Goal: Transaction & Acquisition: Purchase product/service

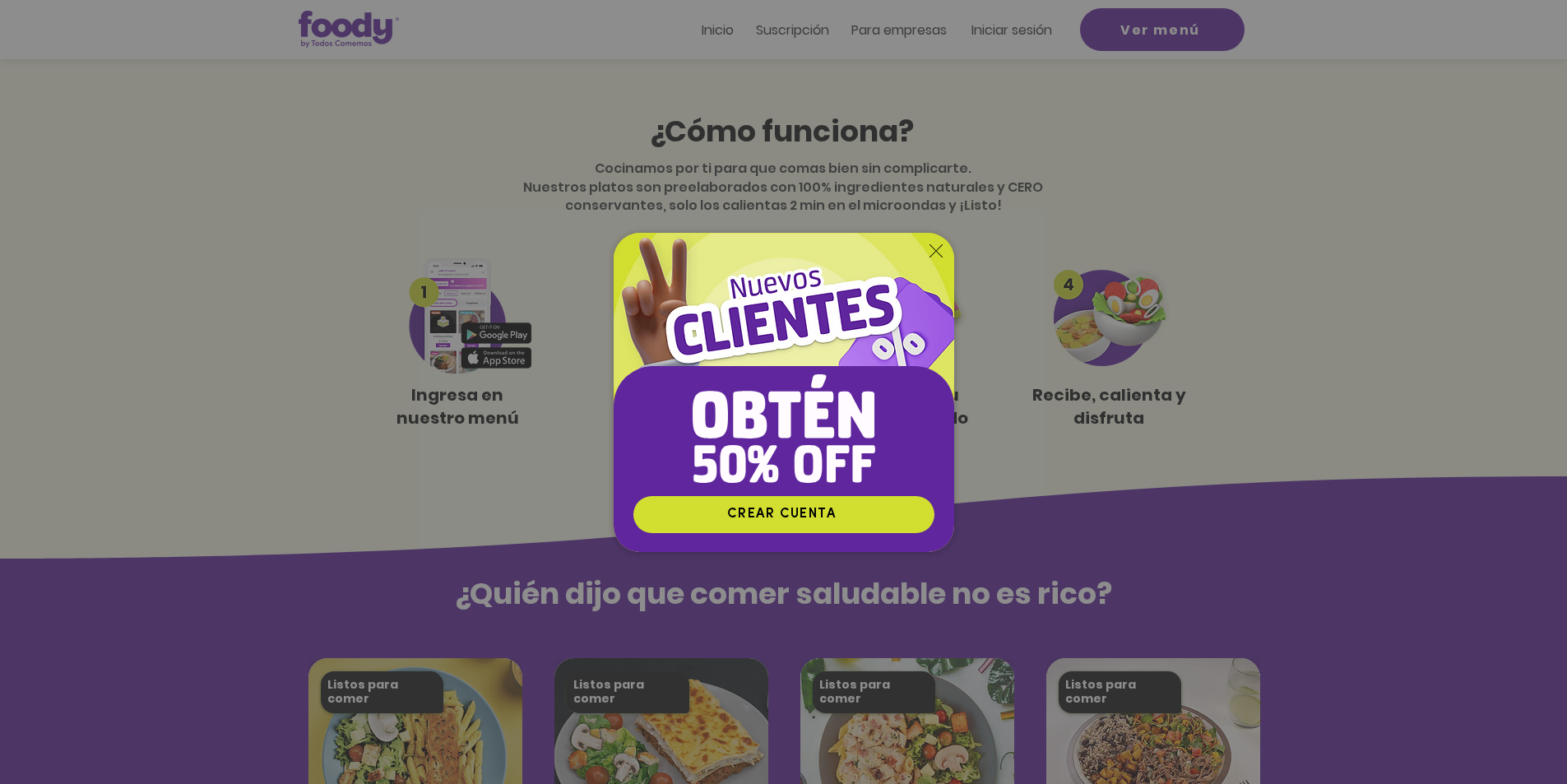
click at [937, 251] on icon "Volver al sitio" at bounding box center [936, 251] width 13 height 13
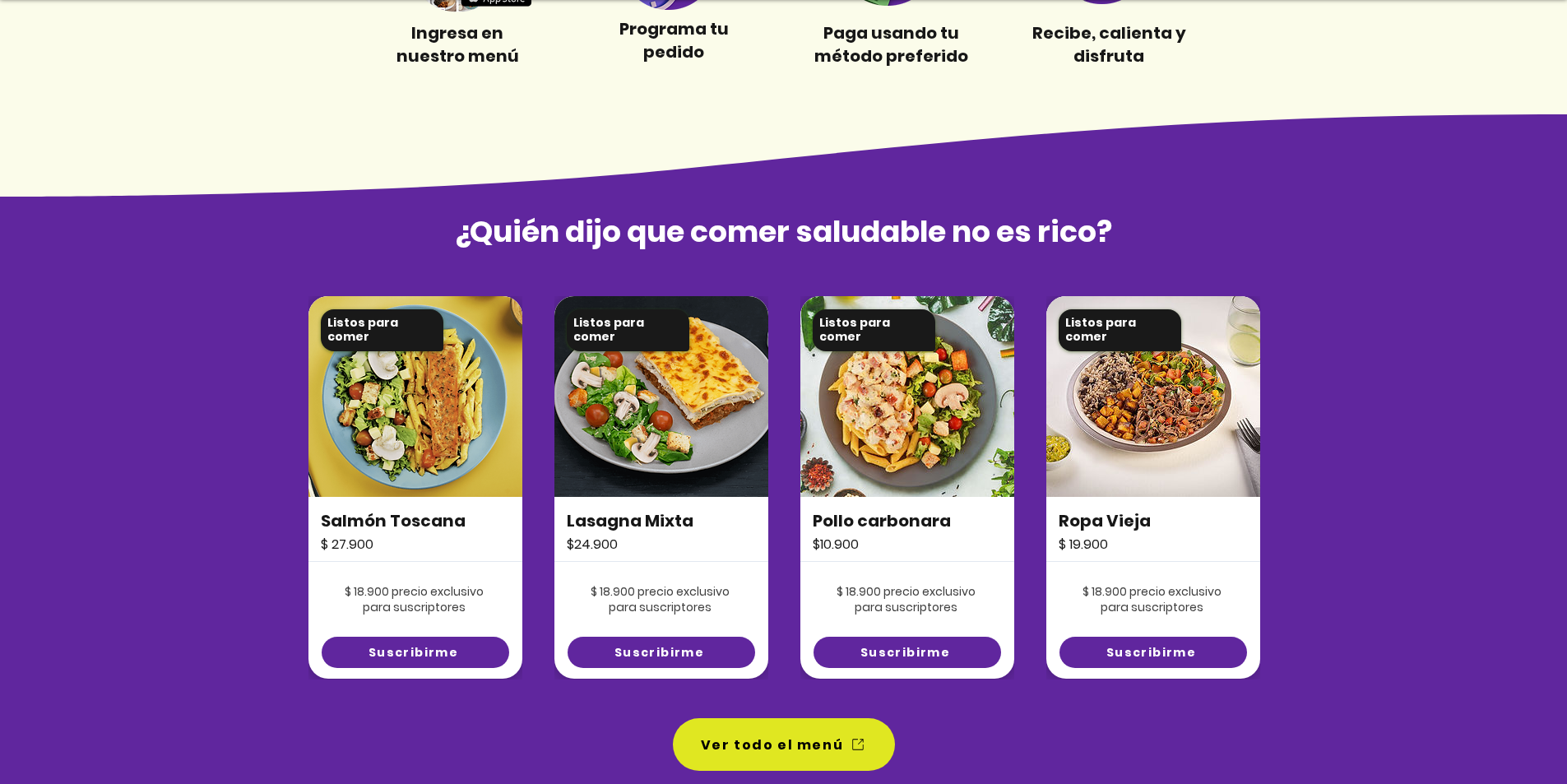
scroll to position [987, 0]
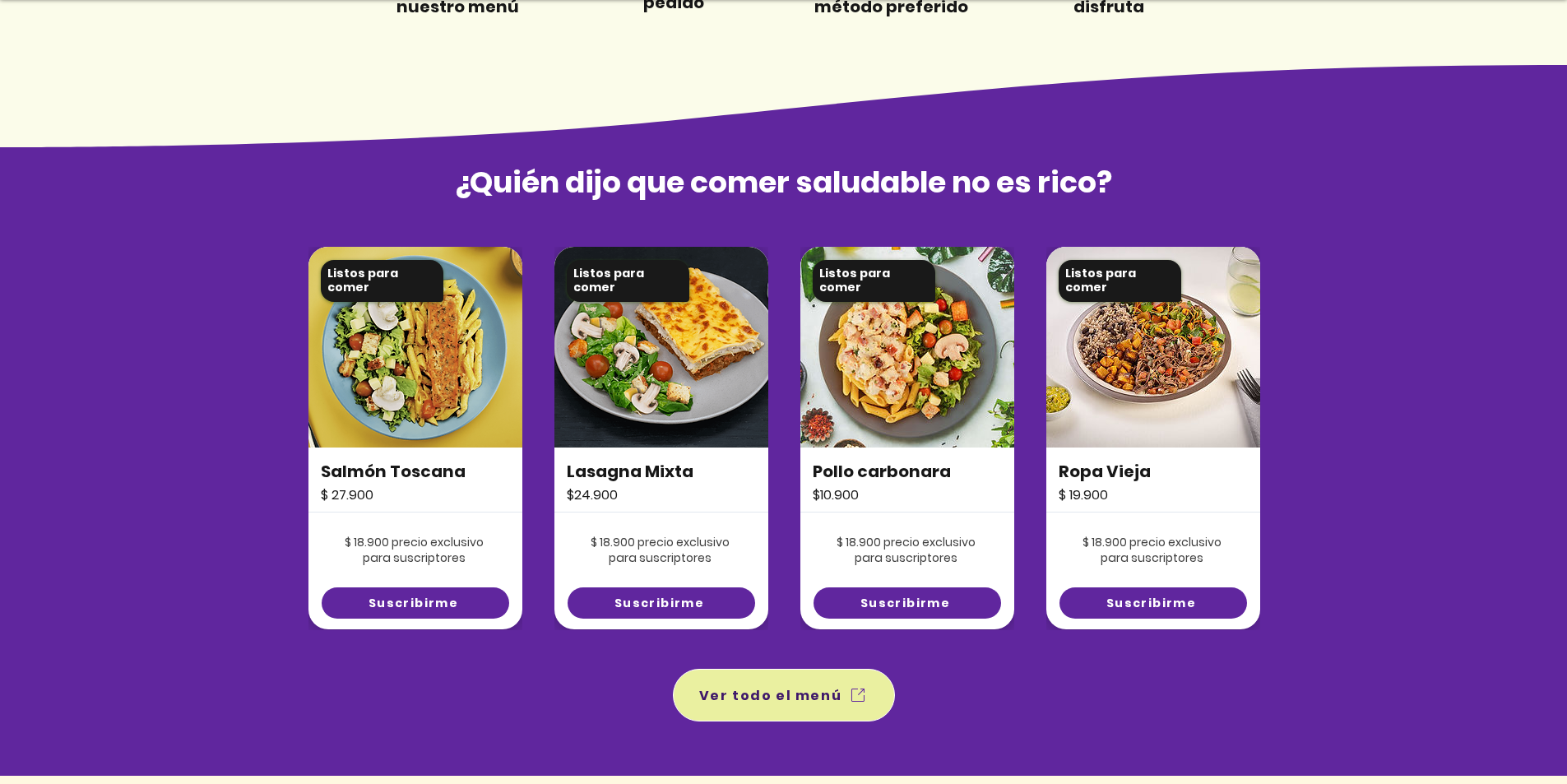
click at [823, 681] on span "Ver todo el menú" at bounding box center [784, 694] width 215 height 46
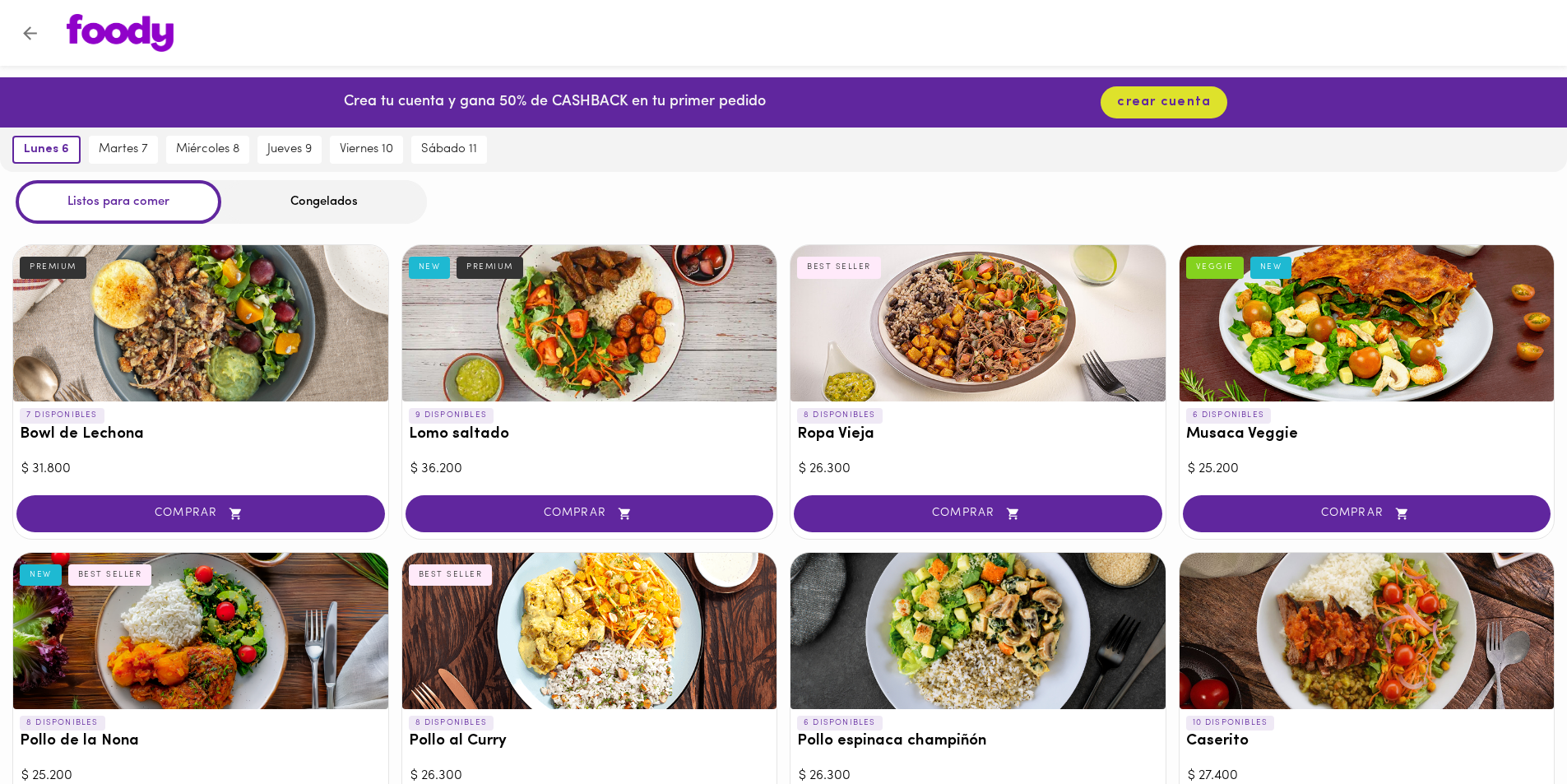
click at [331, 203] on div "Congelados" at bounding box center [324, 201] width 206 height 43
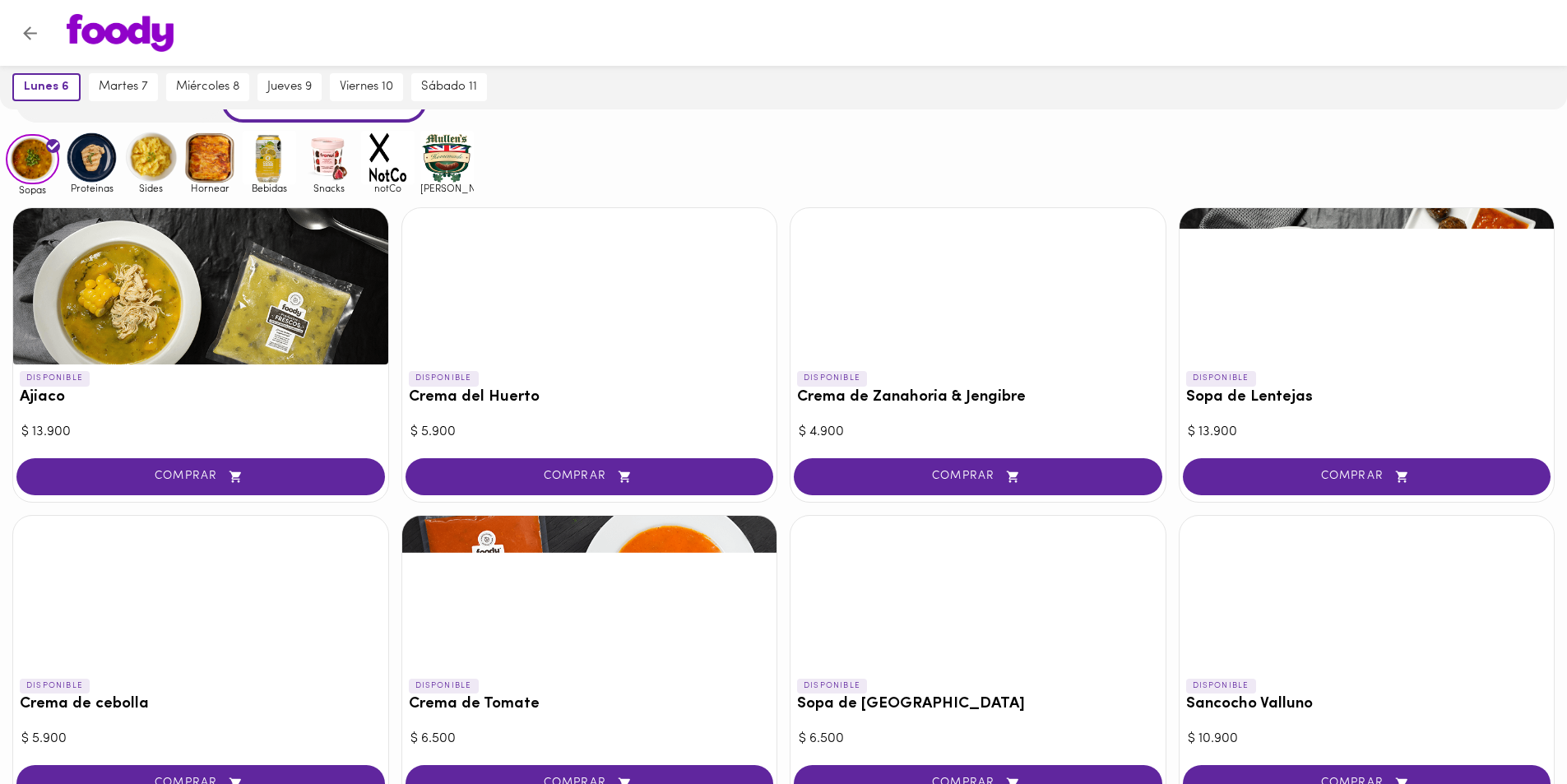
scroll to position [94, 0]
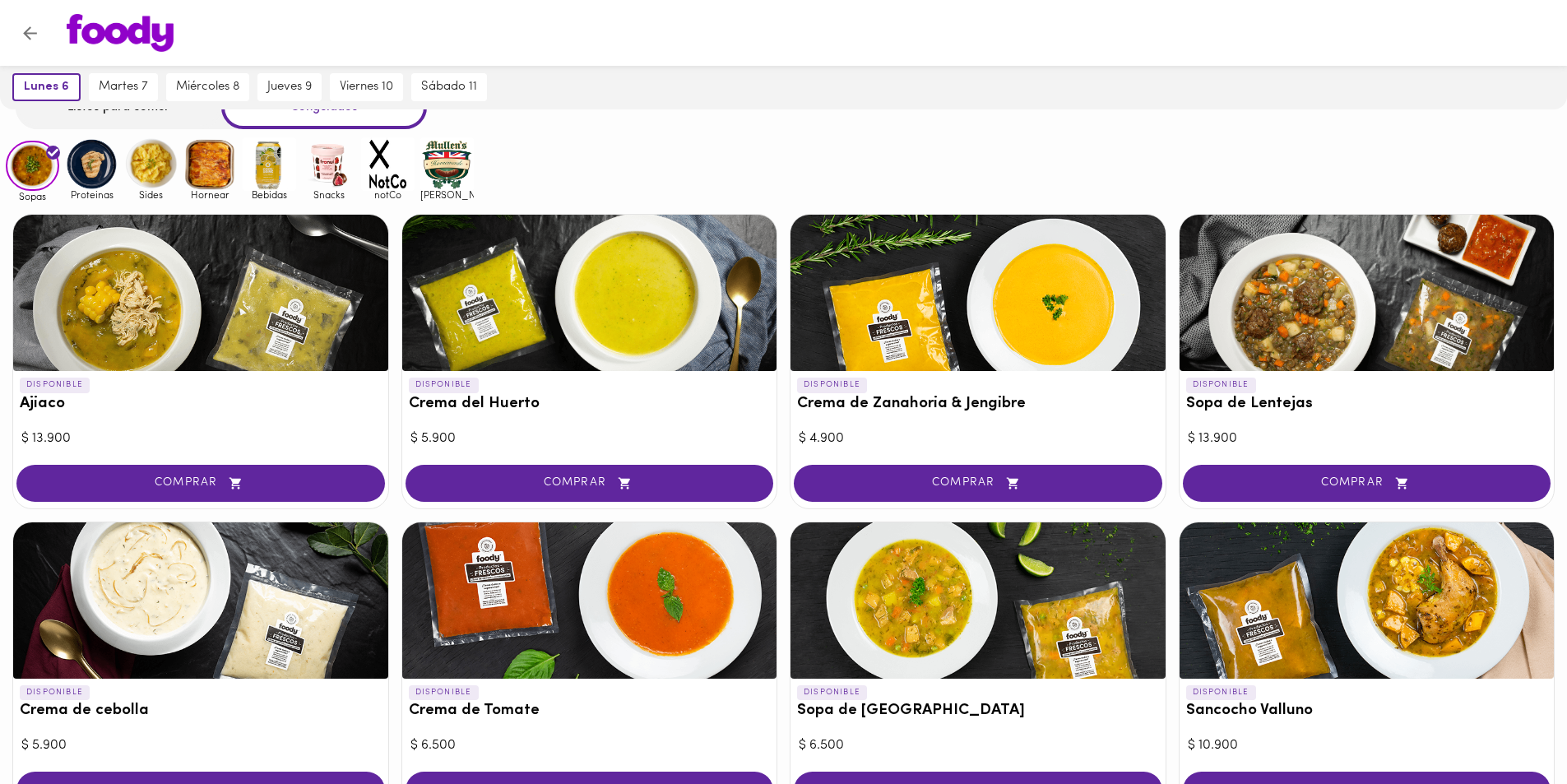
click at [88, 174] on img at bounding box center [92, 164] width 54 height 54
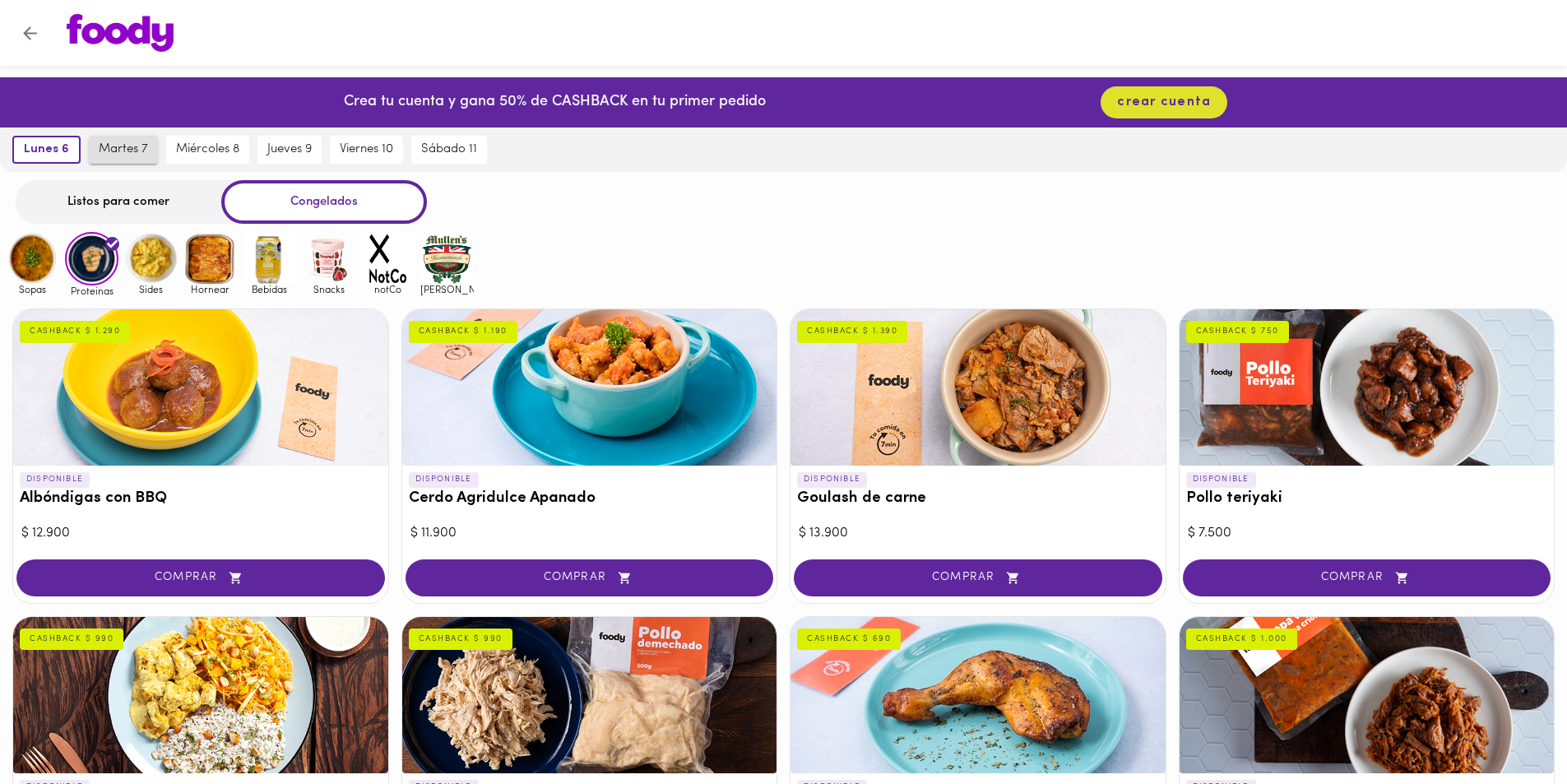
click at [126, 158] on button "martes 7" at bounding box center [124, 150] width 69 height 28
click at [46, 151] on span "lunes 6" at bounding box center [42, 150] width 41 height 15
click at [103, 257] on img at bounding box center [92, 258] width 54 height 54
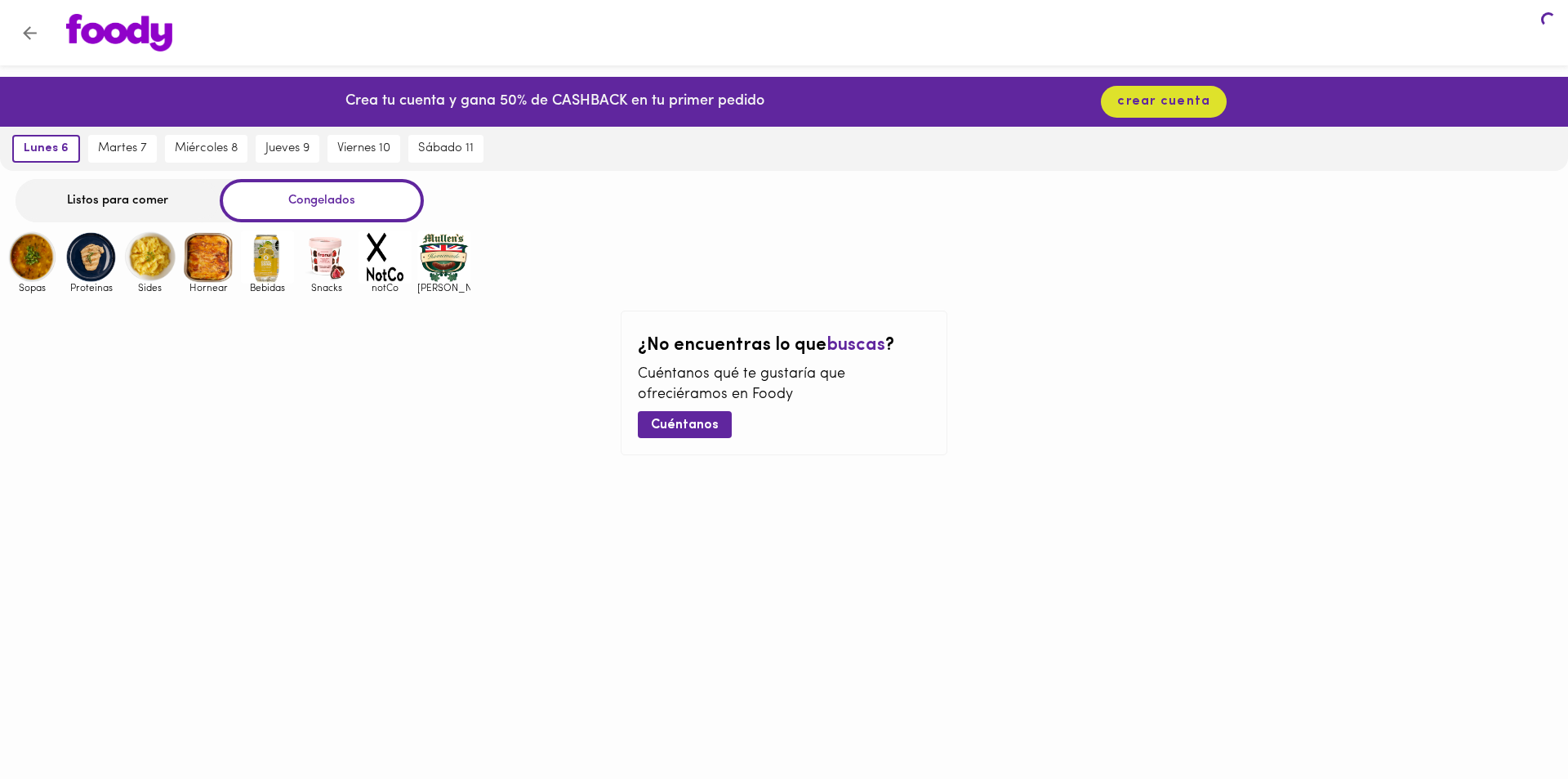
click at [102, 255] on img at bounding box center [91, 257] width 53 height 53
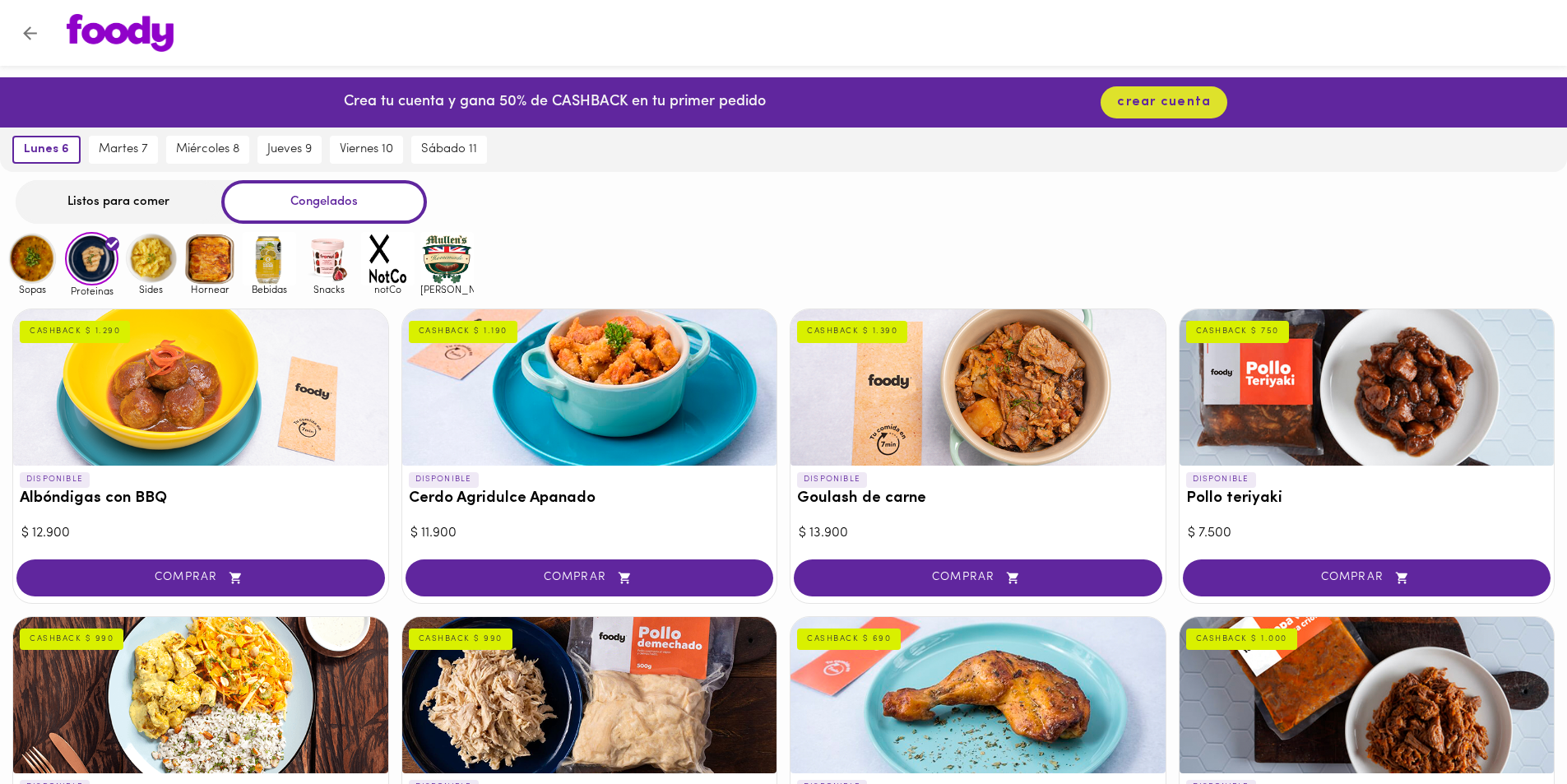
click at [104, 255] on img at bounding box center [92, 258] width 54 height 54
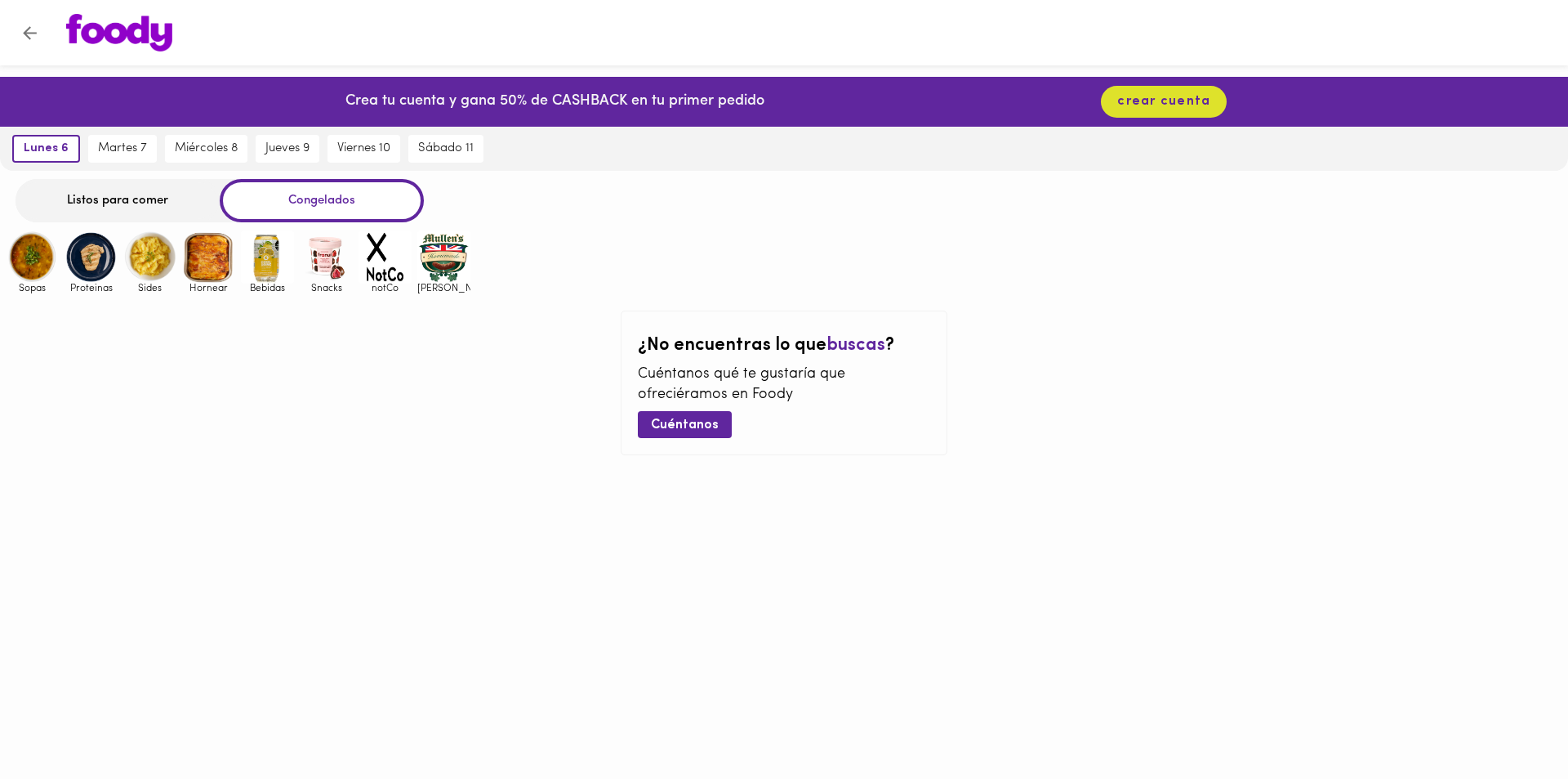
click at [25, 246] on img at bounding box center [33, 257] width 53 height 53
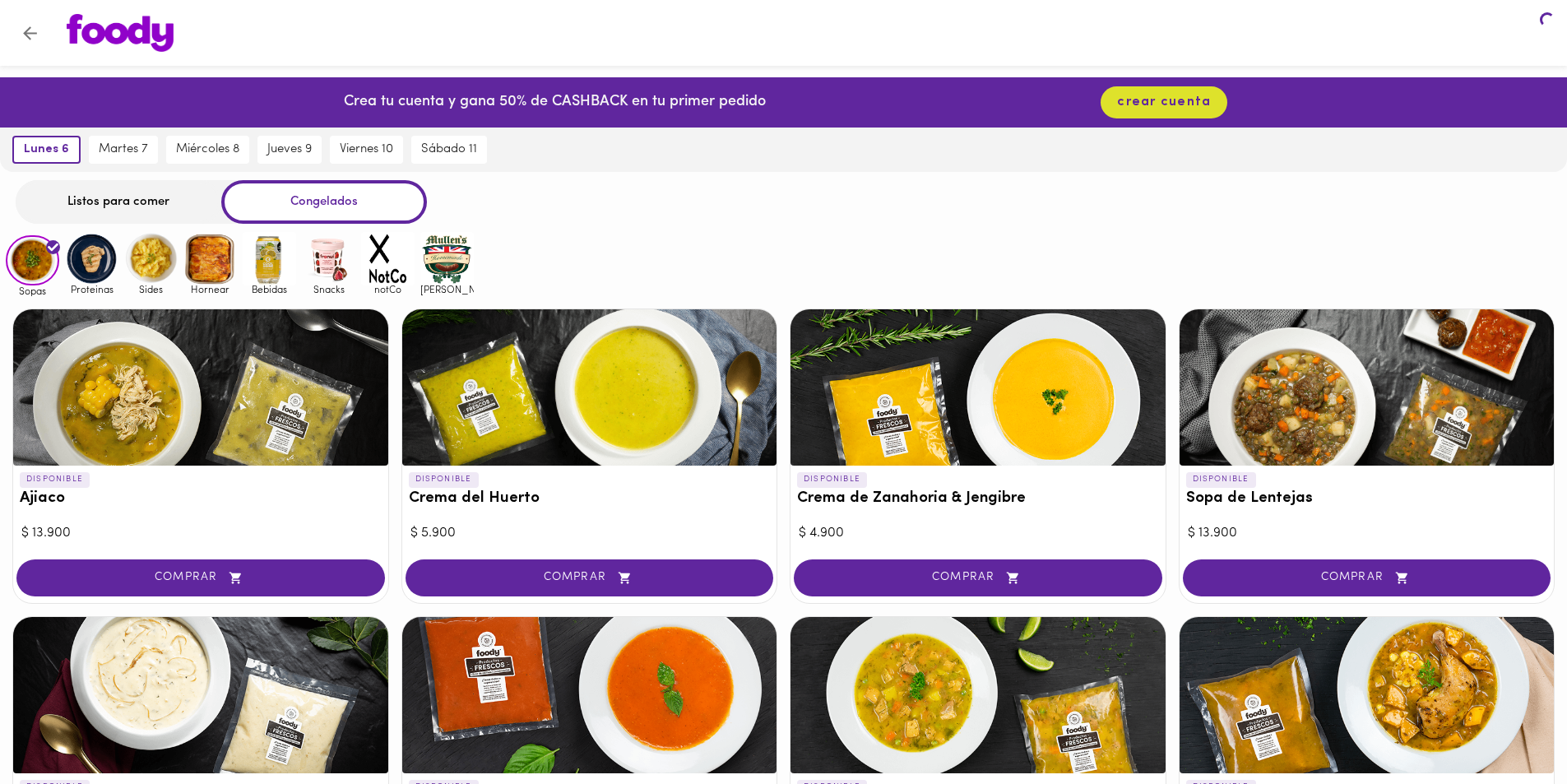
click at [97, 261] on img at bounding box center [92, 258] width 54 height 54
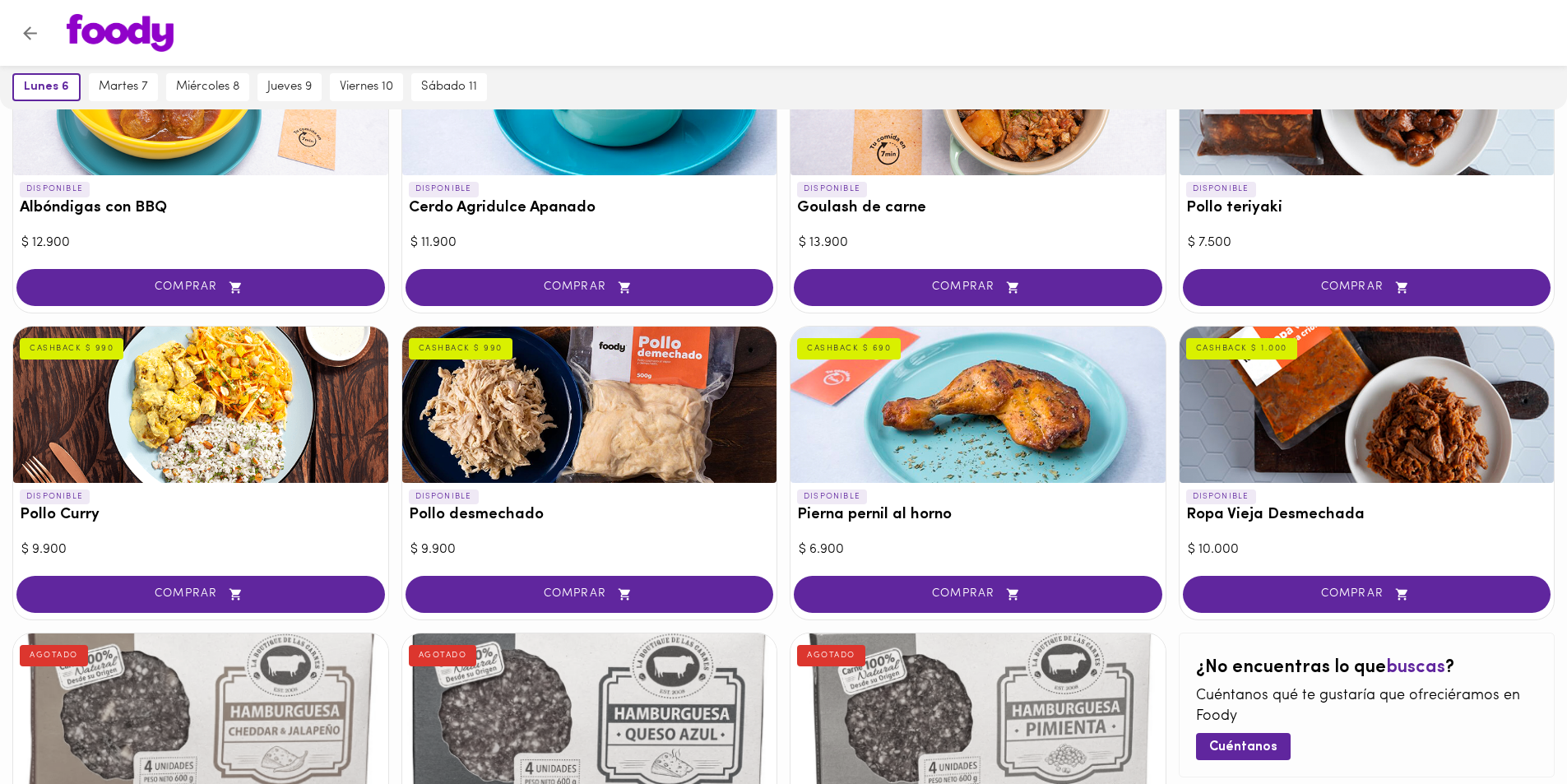
scroll to position [52, 0]
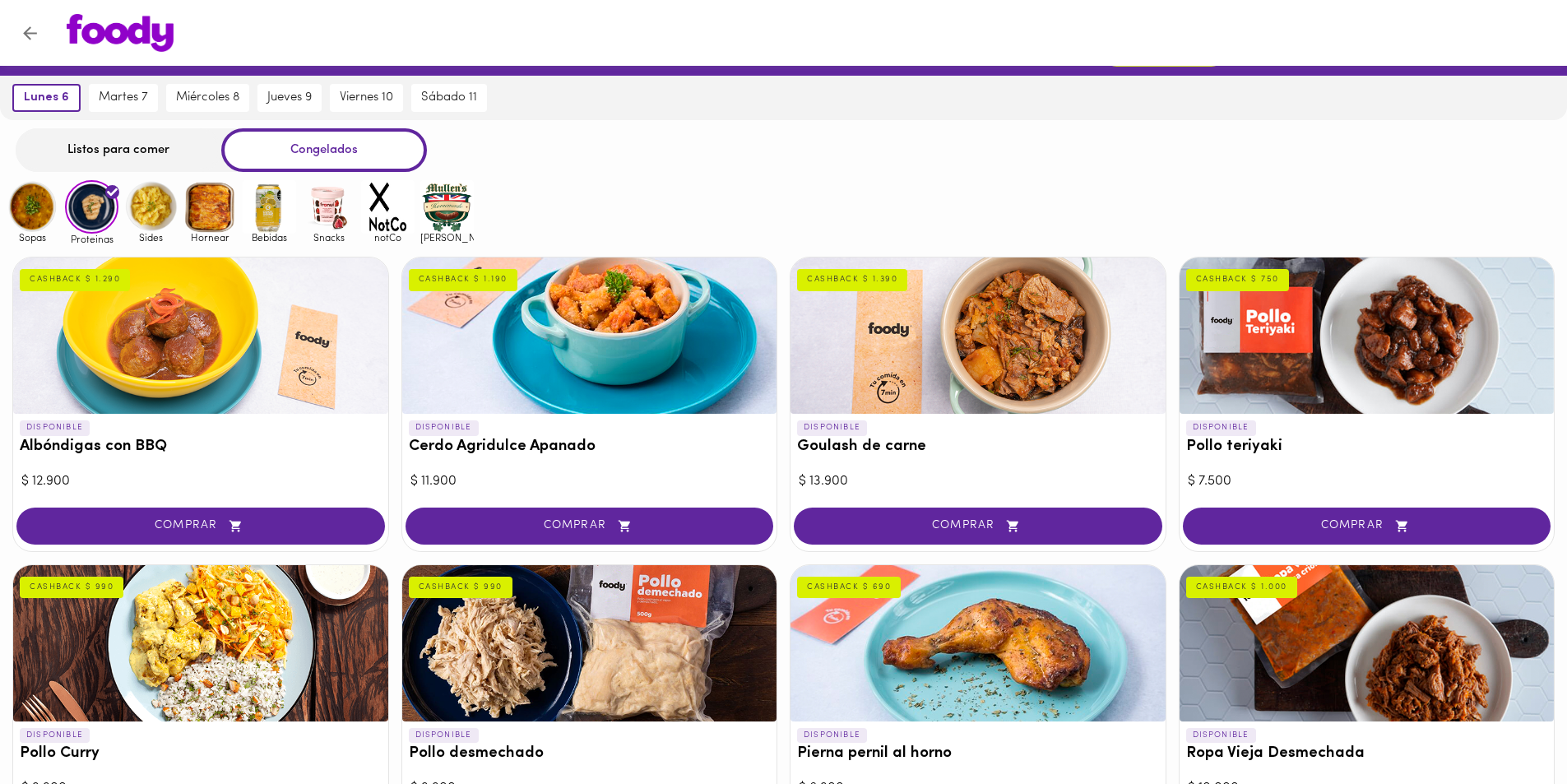
click at [203, 211] on img at bounding box center [210, 207] width 54 height 54
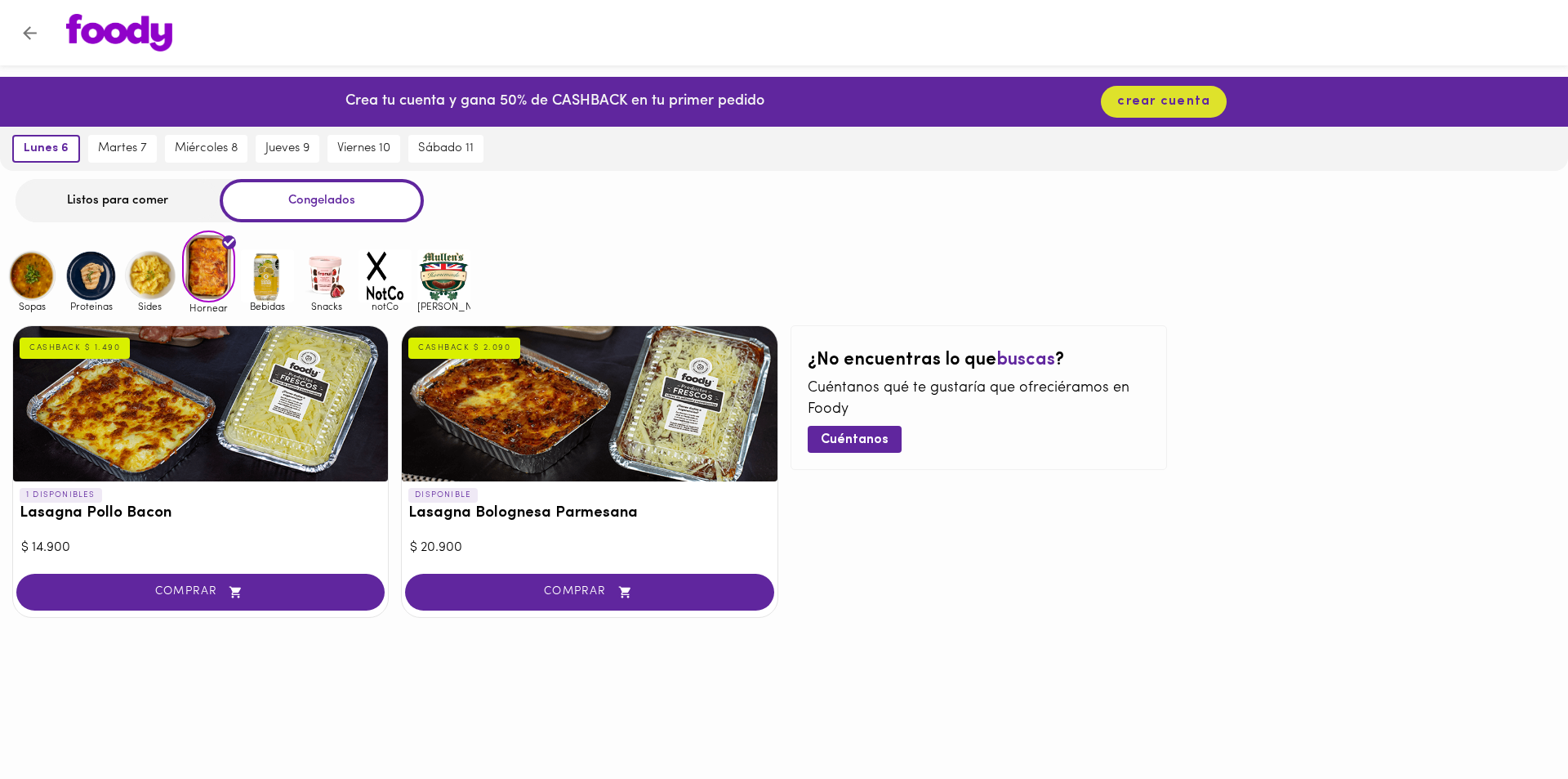
click at [155, 287] on img at bounding box center [150, 276] width 53 height 53
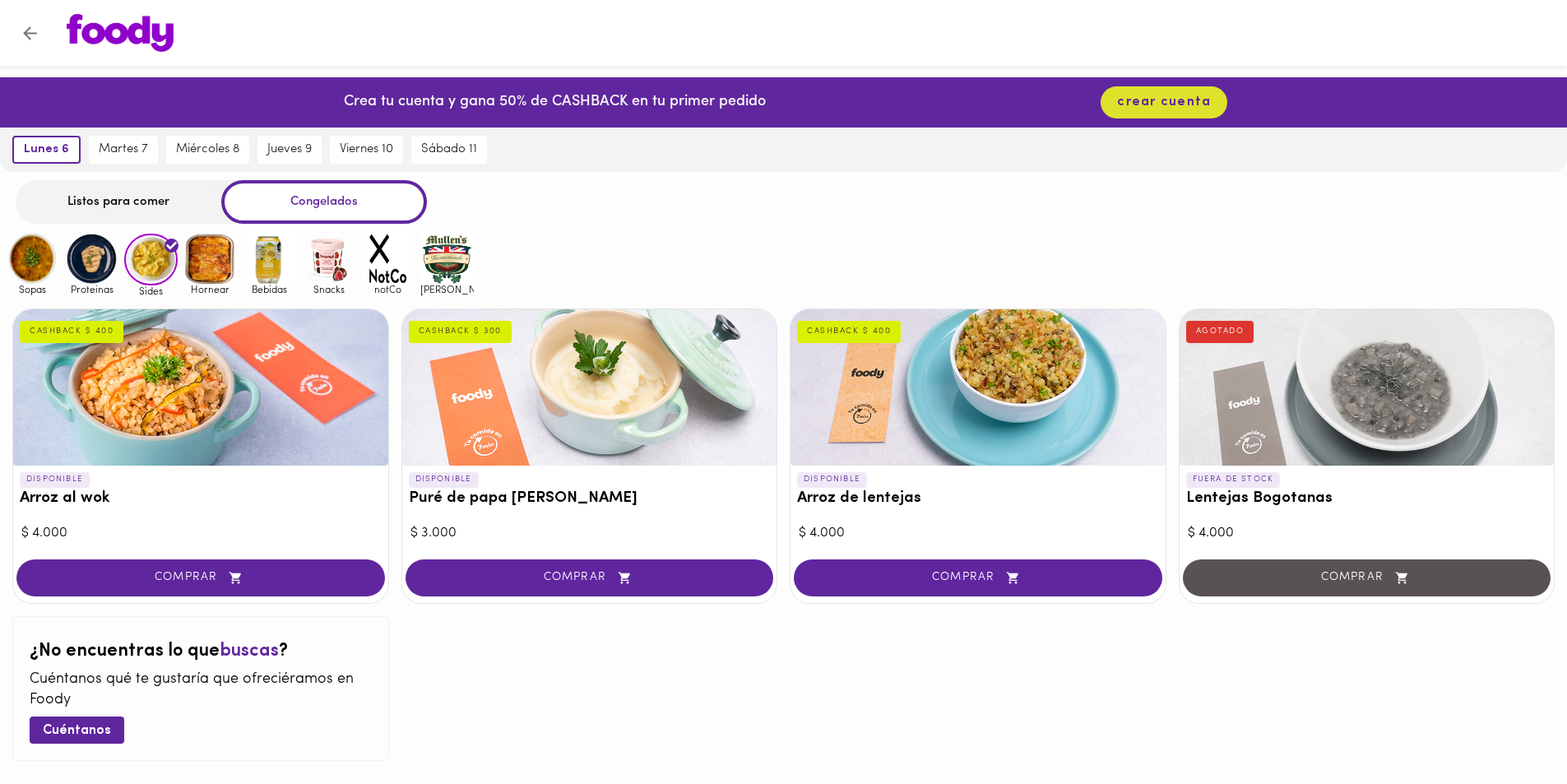
click at [112, 266] on img at bounding box center [92, 258] width 54 height 54
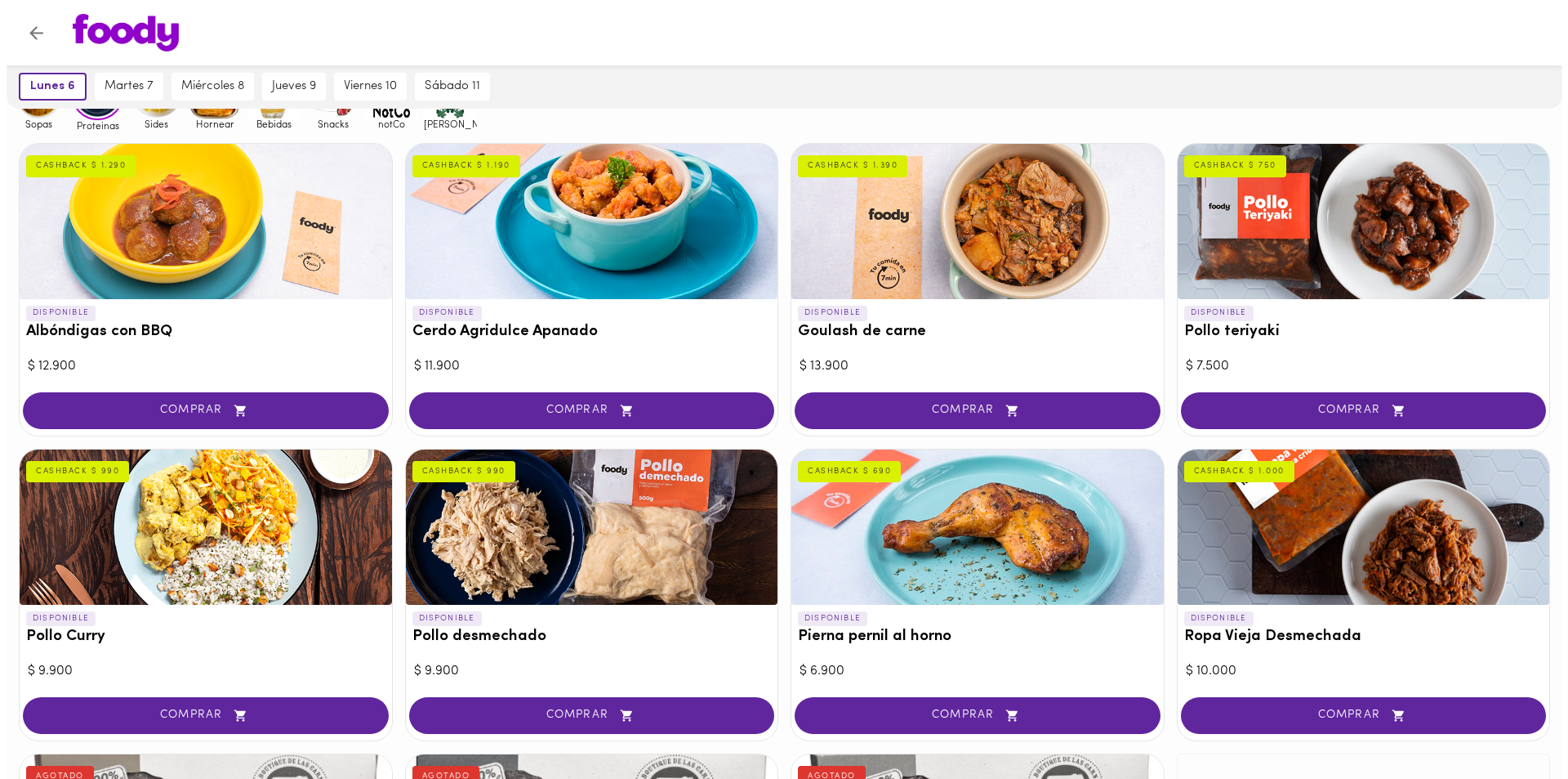
scroll to position [327, 0]
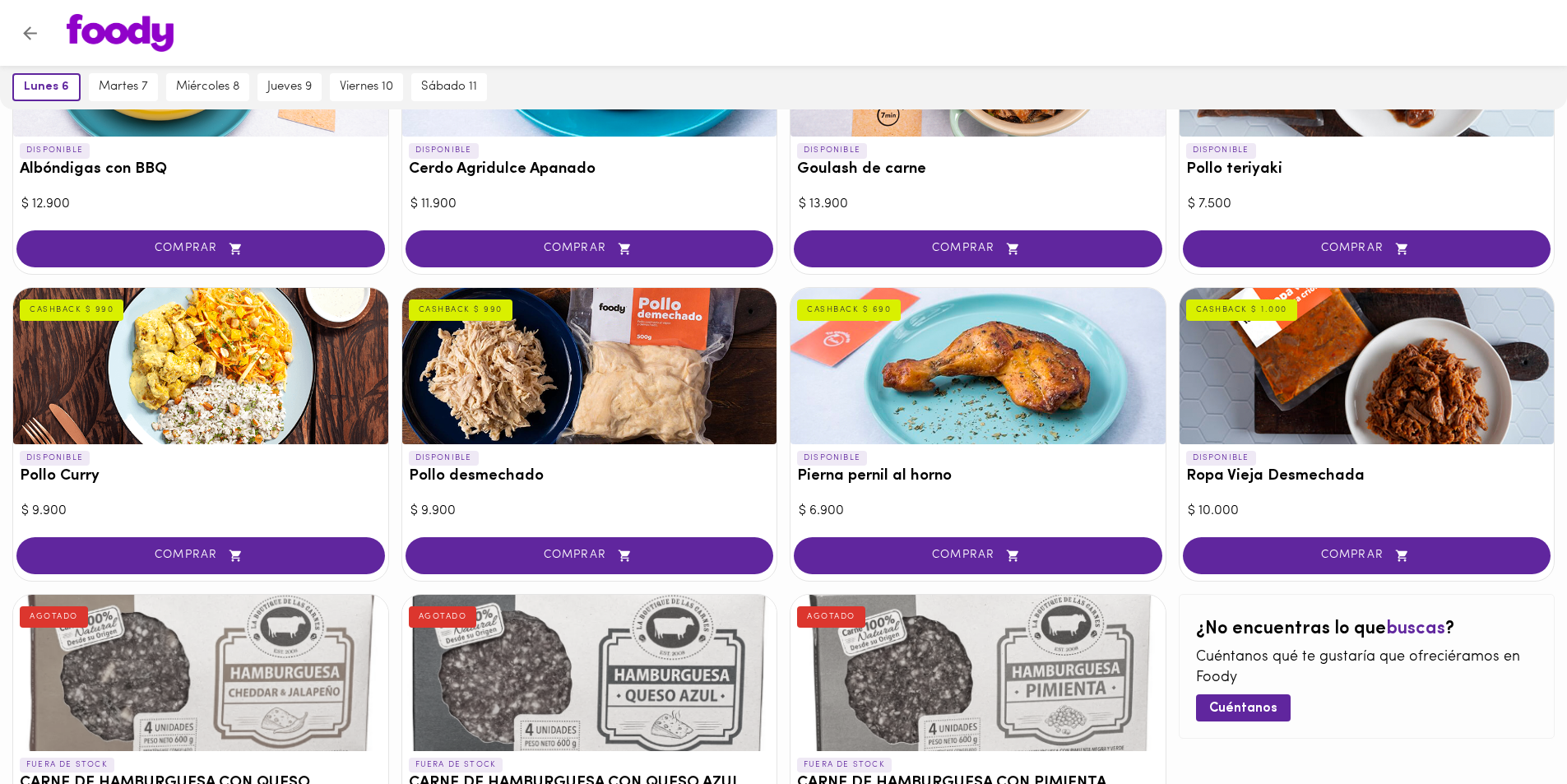
click at [62, 449] on div "DISPONIBLE Pollo Curry CASHBACK $ 990" at bounding box center [201, 471] width 375 height 54
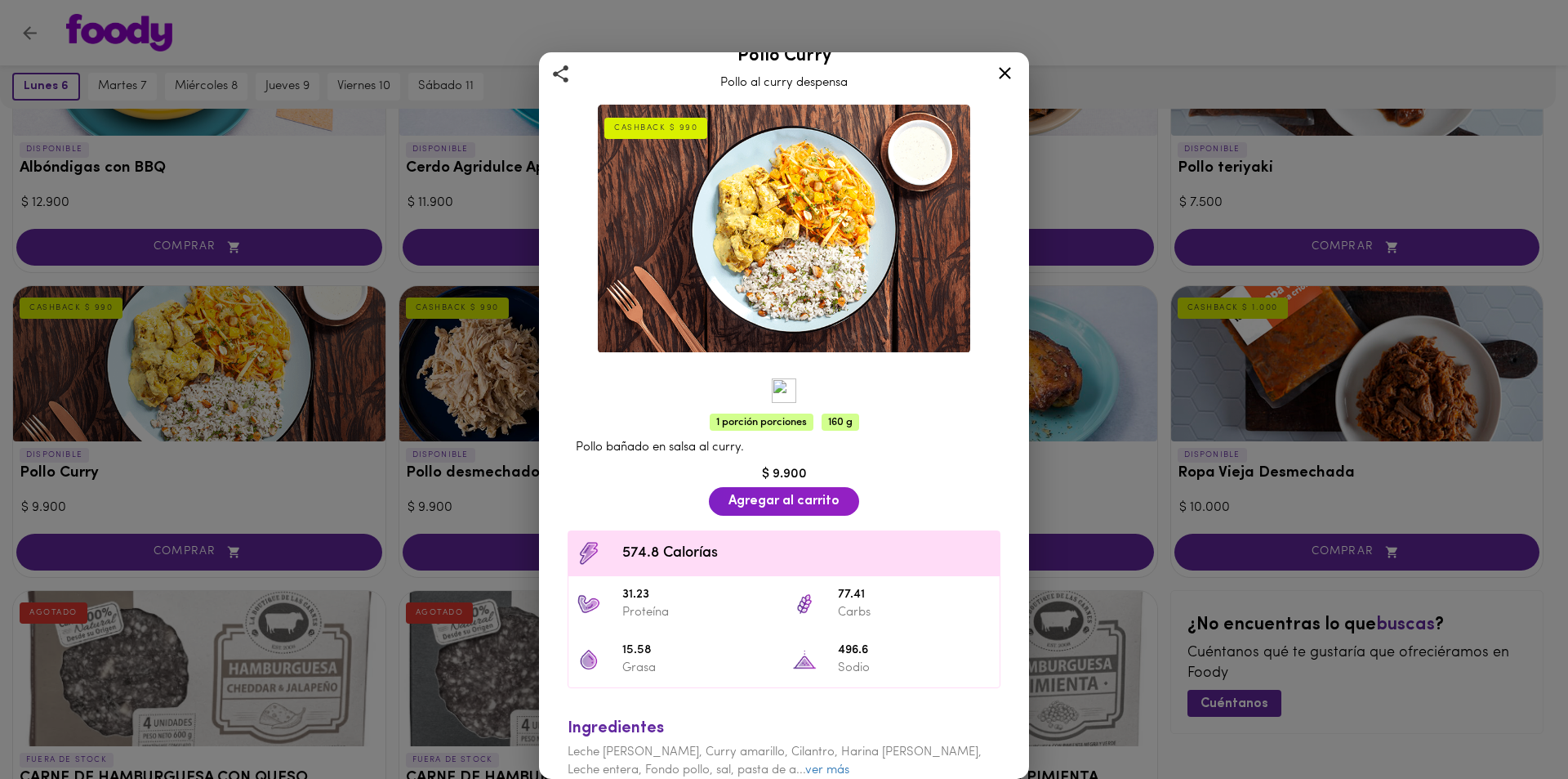
scroll to position [43, 0]
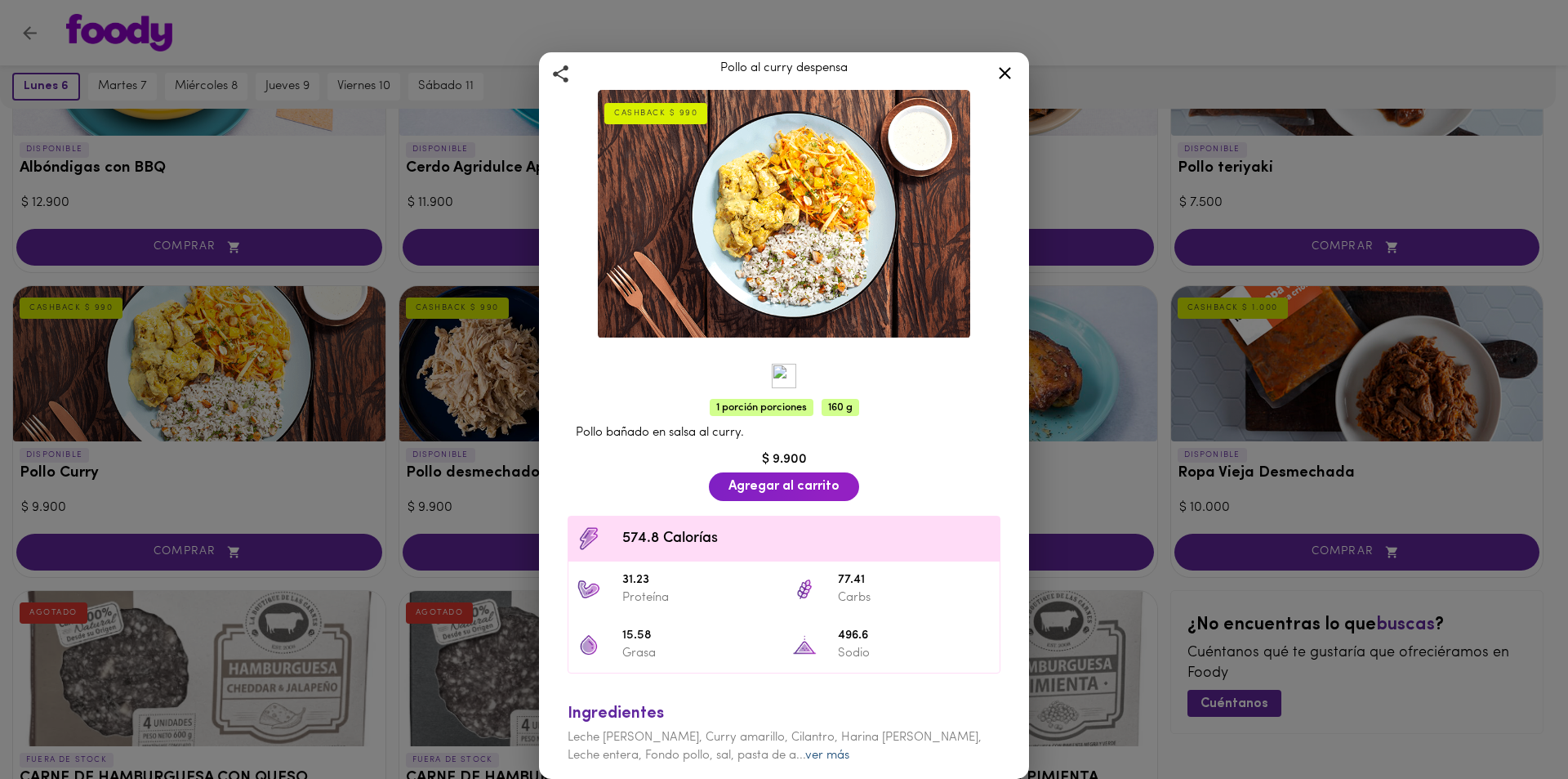
click at [805, 752] on link "ver más" at bounding box center [827, 755] width 44 height 12
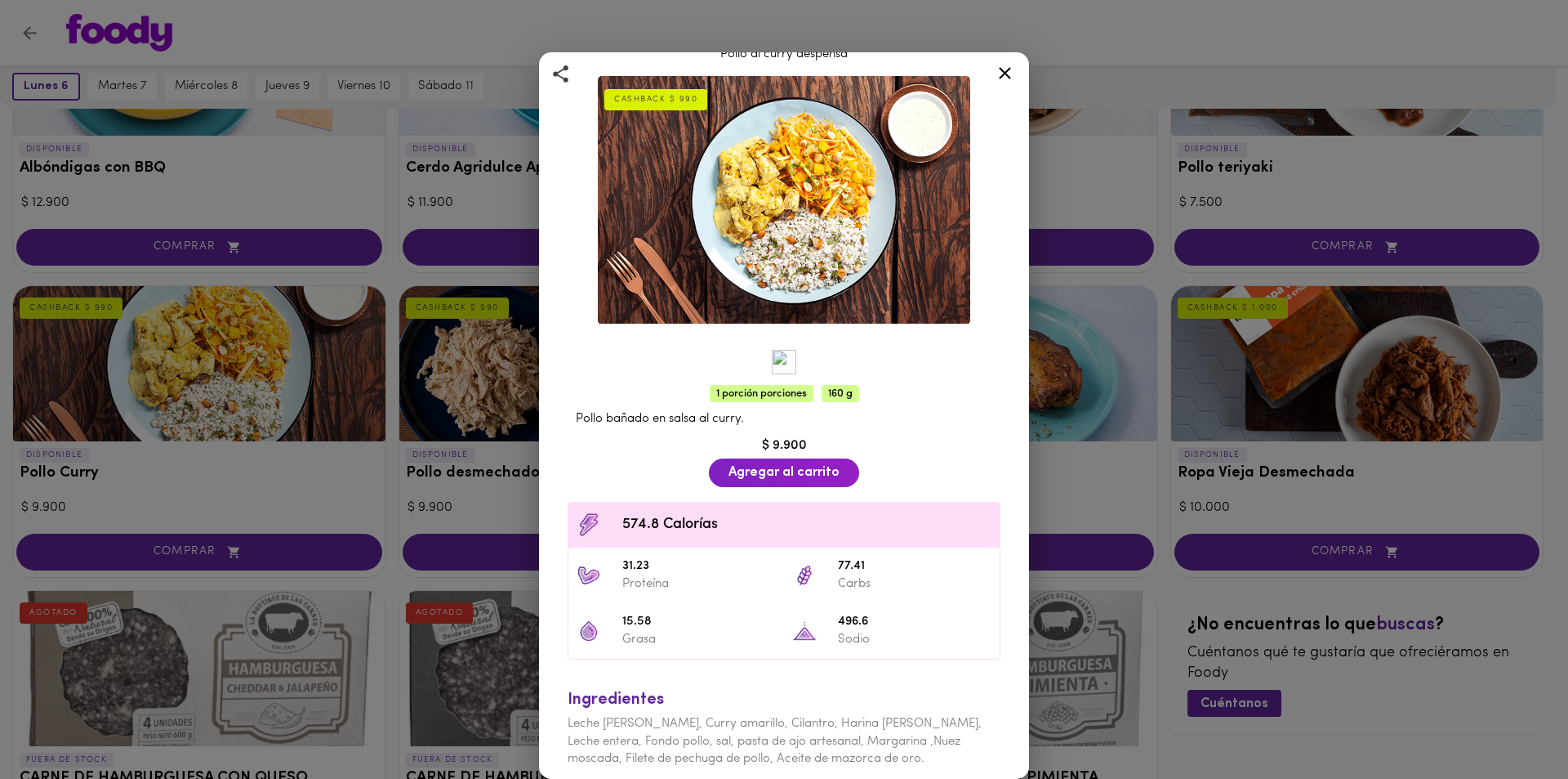
scroll to position [60, 0]
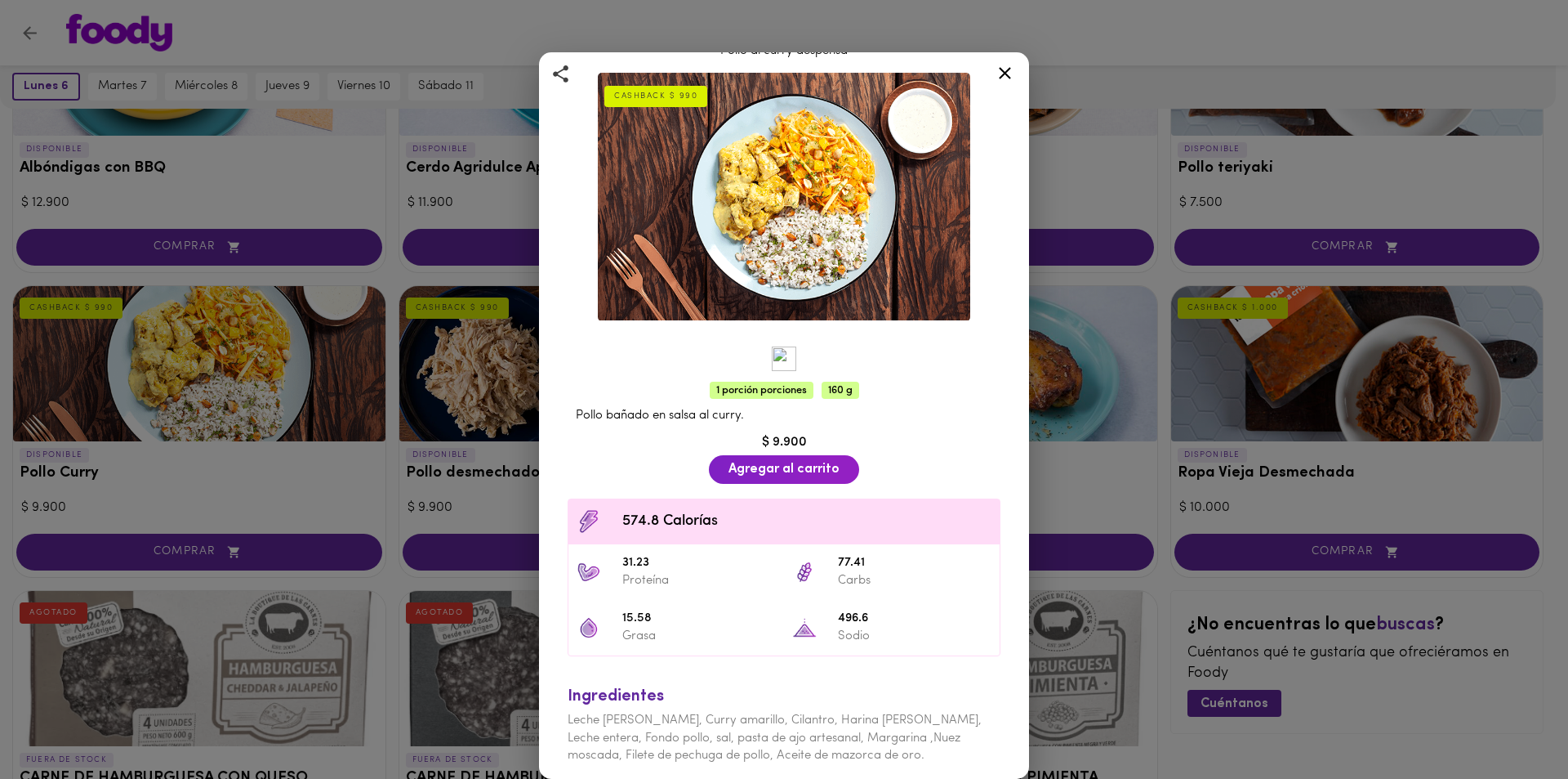
click at [999, 83] on div at bounding box center [1005, 76] width 40 height 40
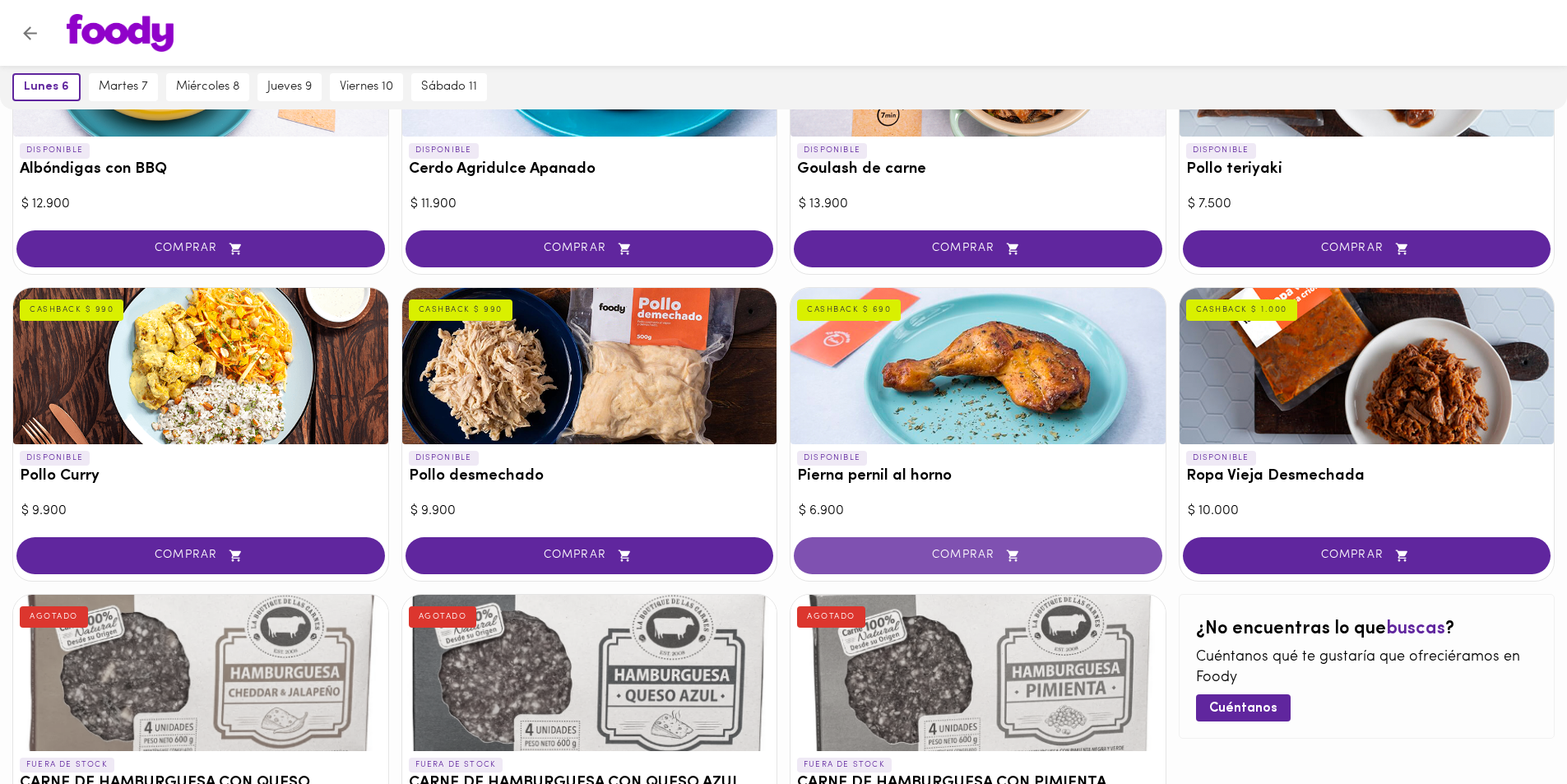
click at [970, 548] on span "COMPRAR" at bounding box center [978, 555] width 328 height 14
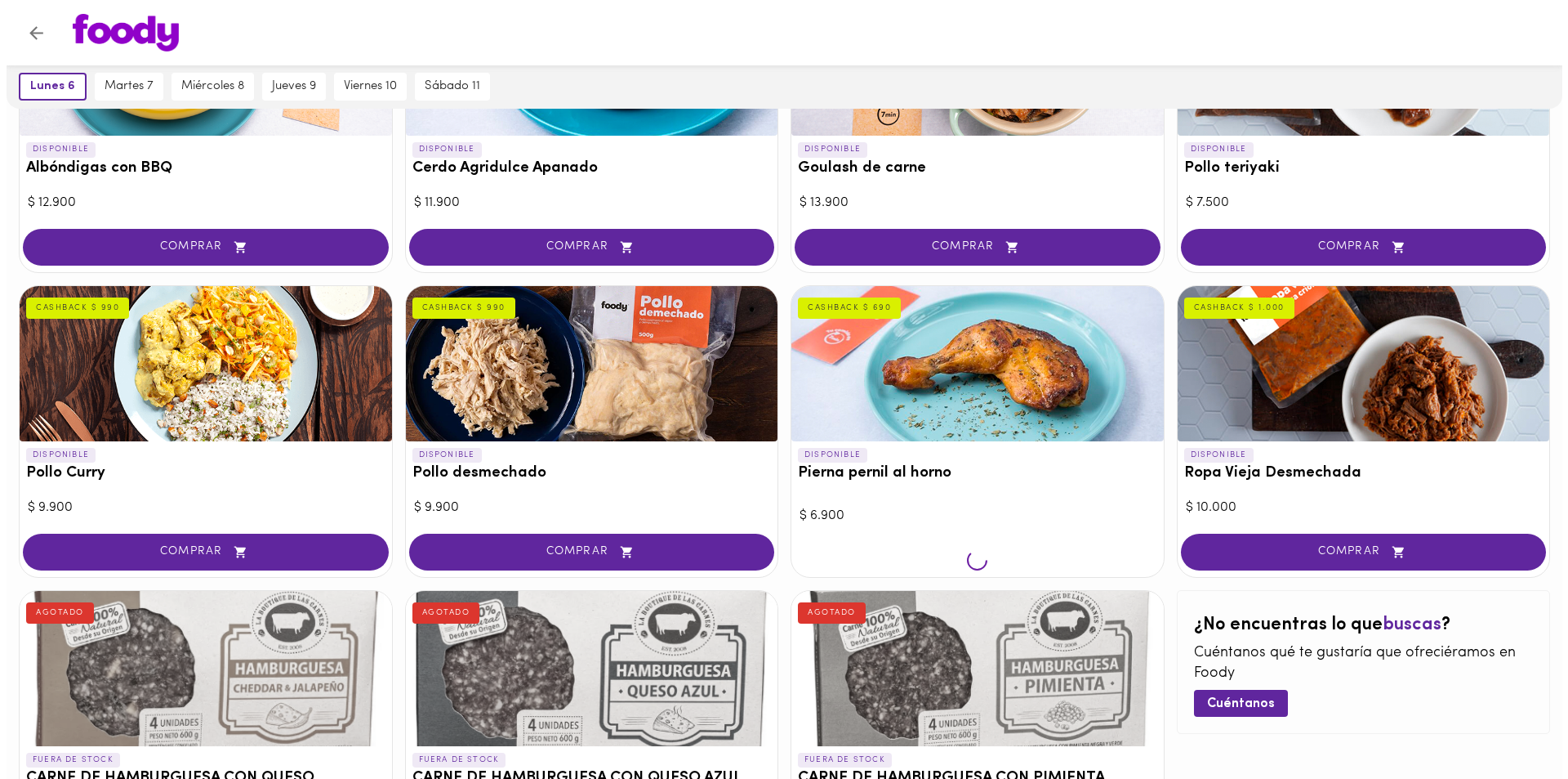
scroll to position [327, 0]
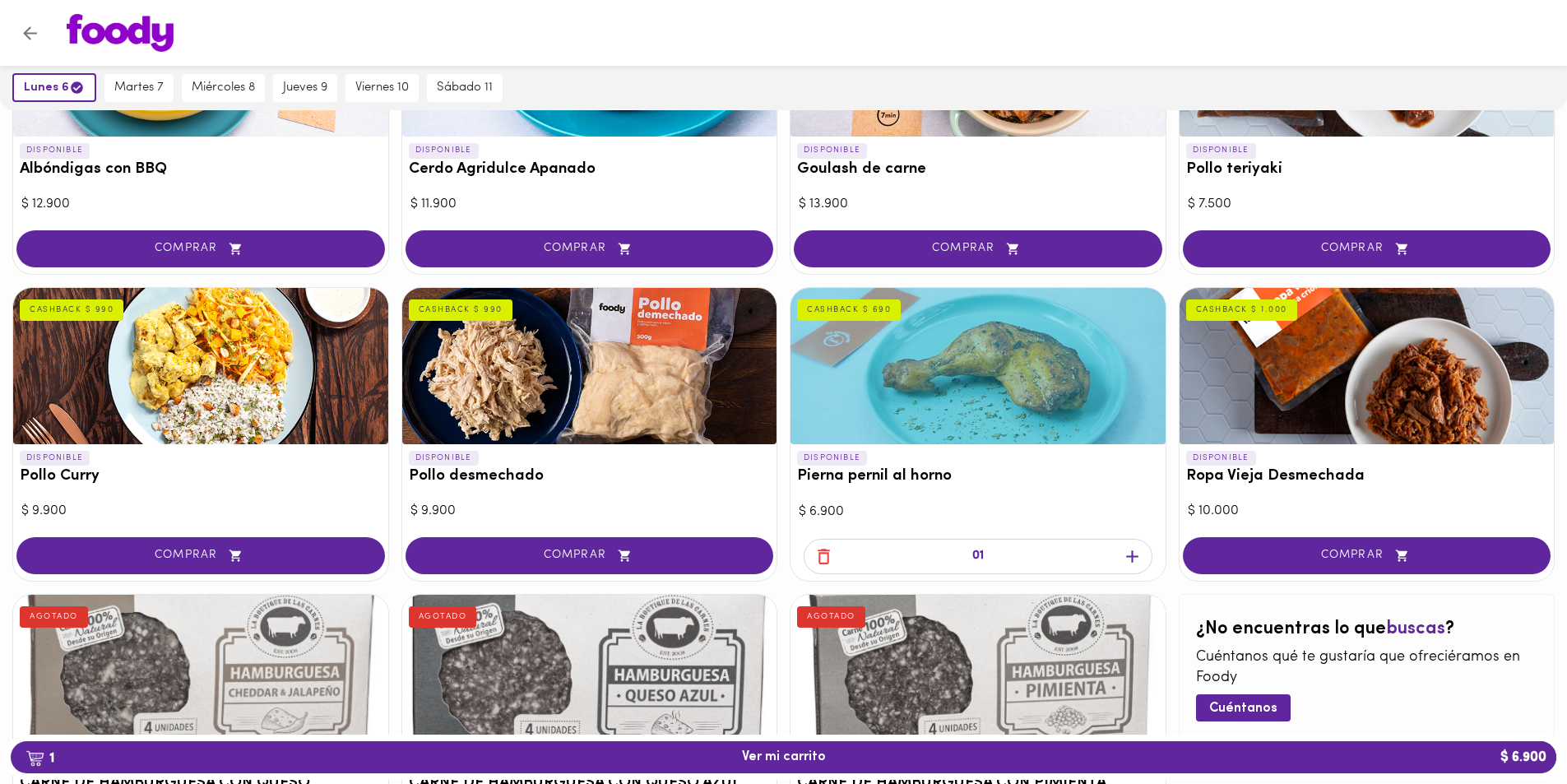
click at [1038, 429] on div at bounding box center [978, 366] width 375 height 156
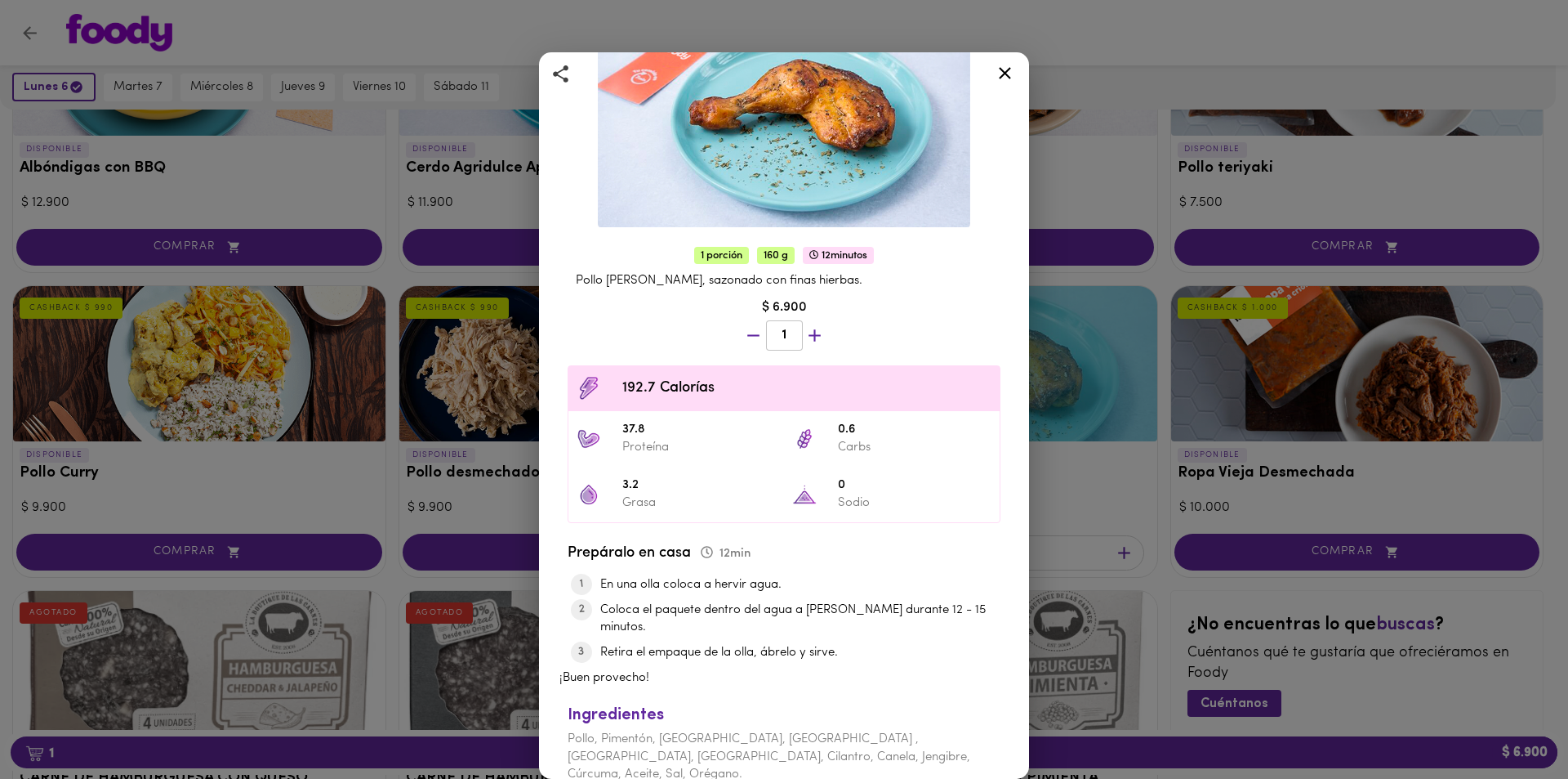
scroll to position [155, 0]
click at [1010, 81] on icon at bounding box center [1006, 73] width 21 height 21
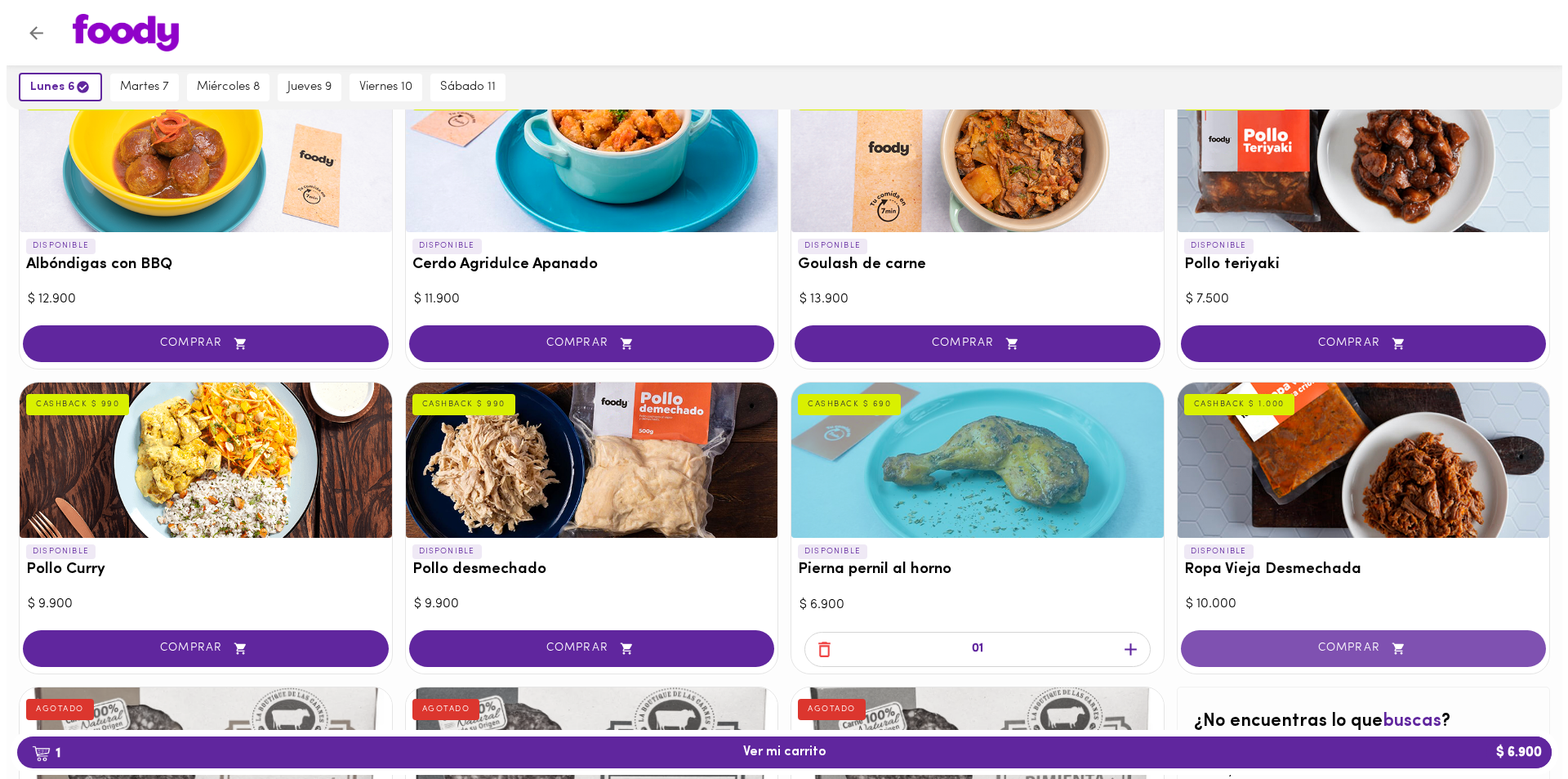
scroll to position [82, 0]
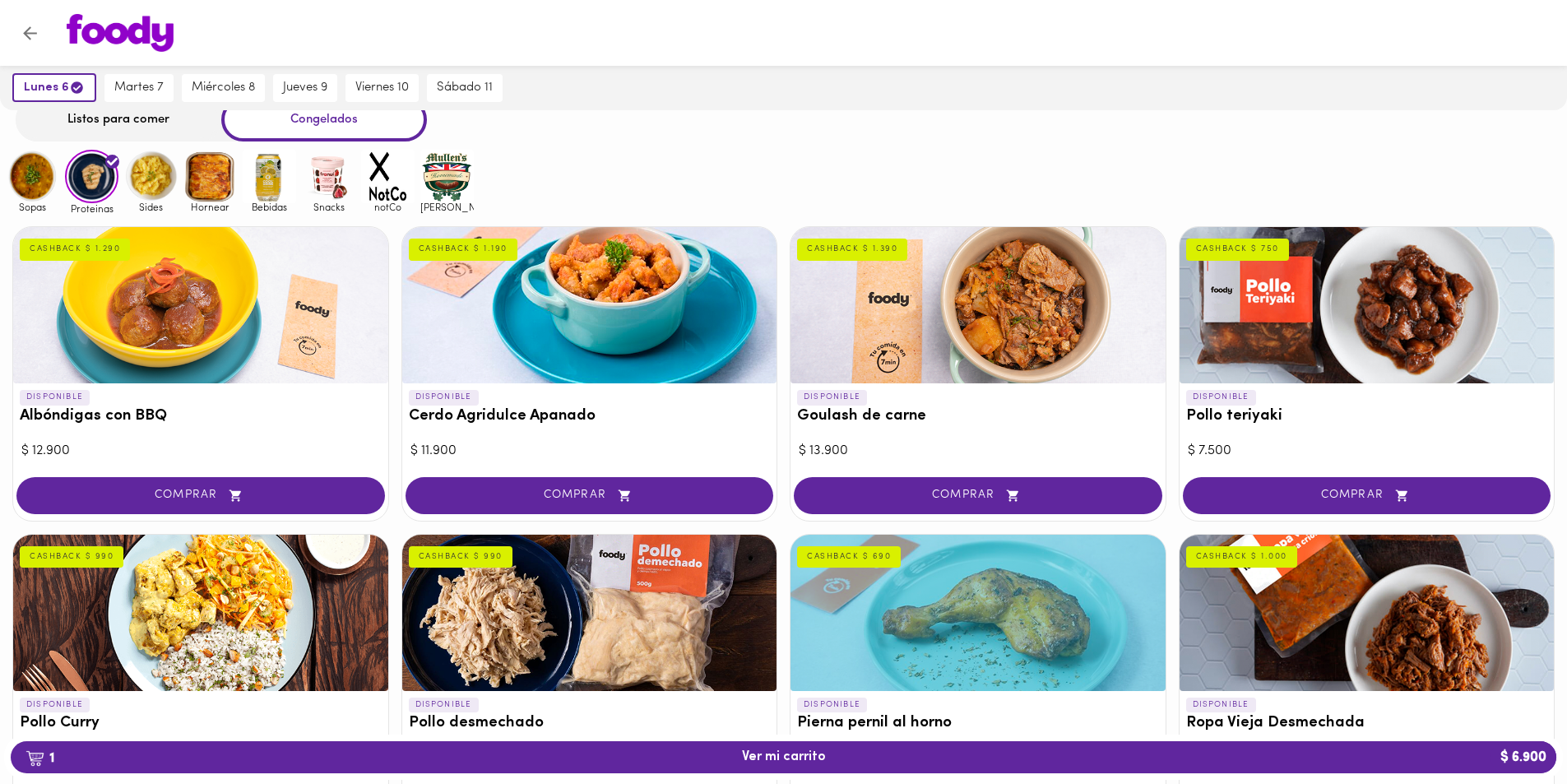
click at [1246, 358] on div at bounding box center [1367, 305] width 375 height 156
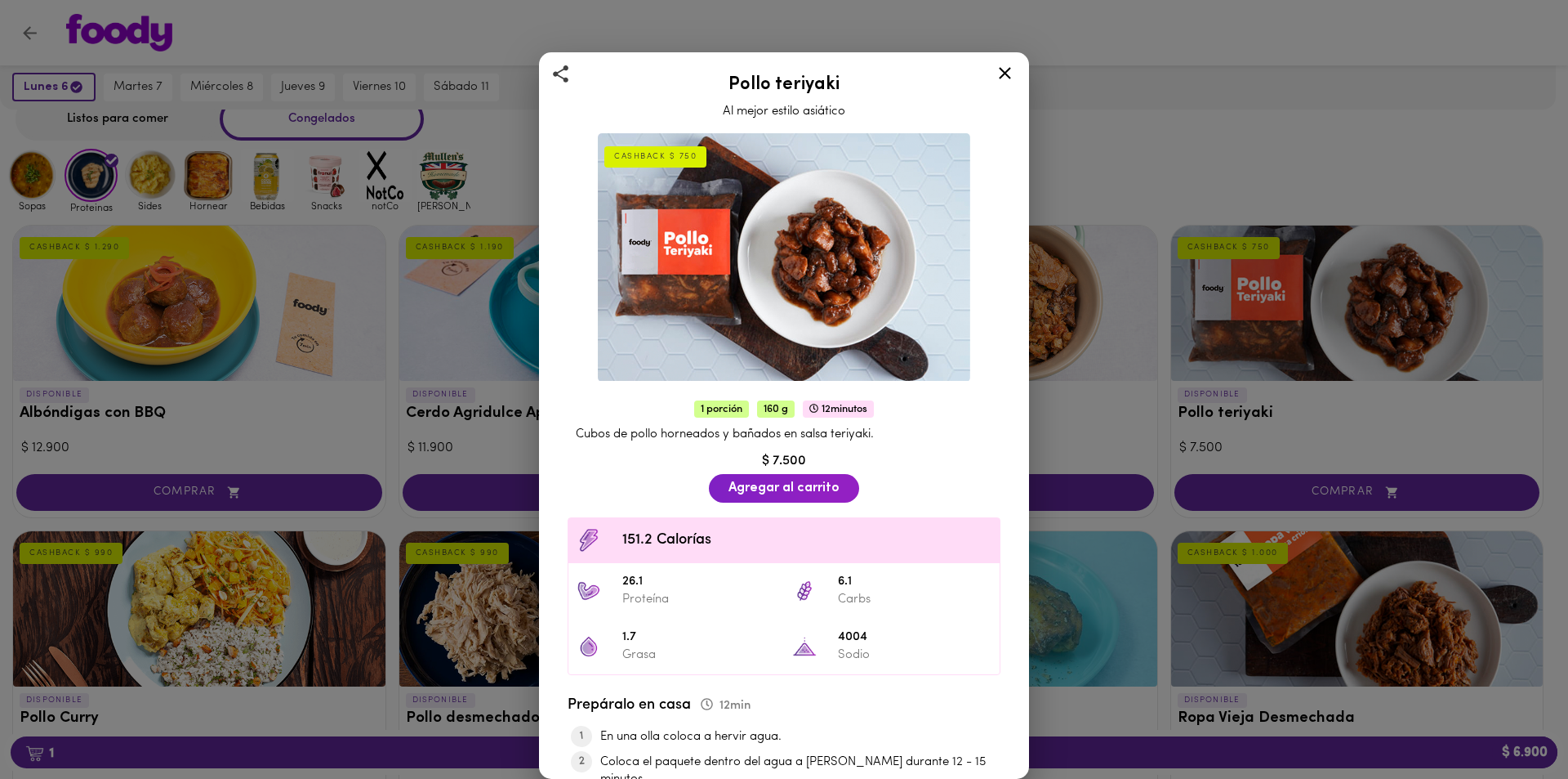
scroll to position [154, 0]
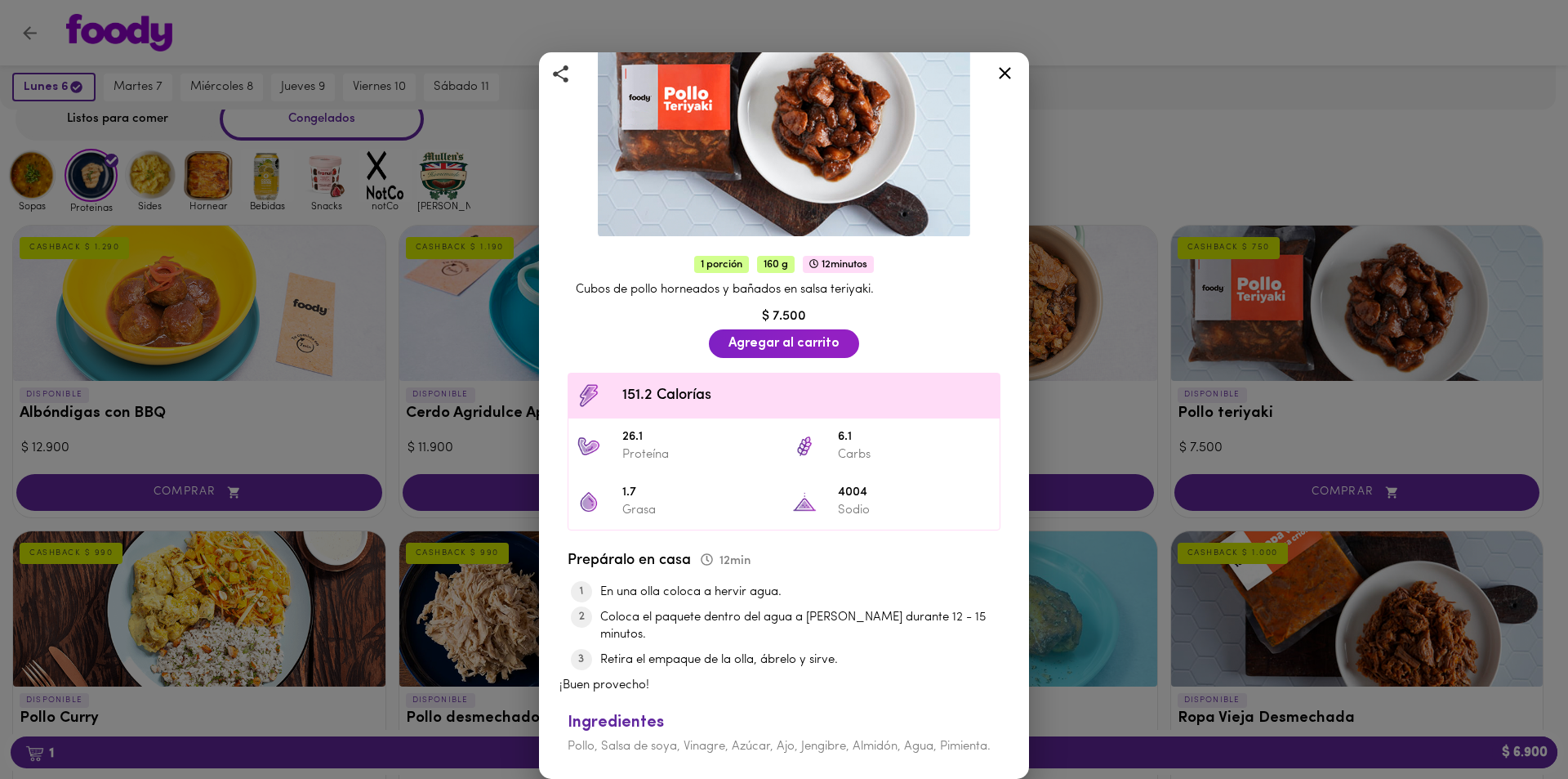
click at [1014, 71] on icon at bounding box center [1006, 73] width 21 height 21
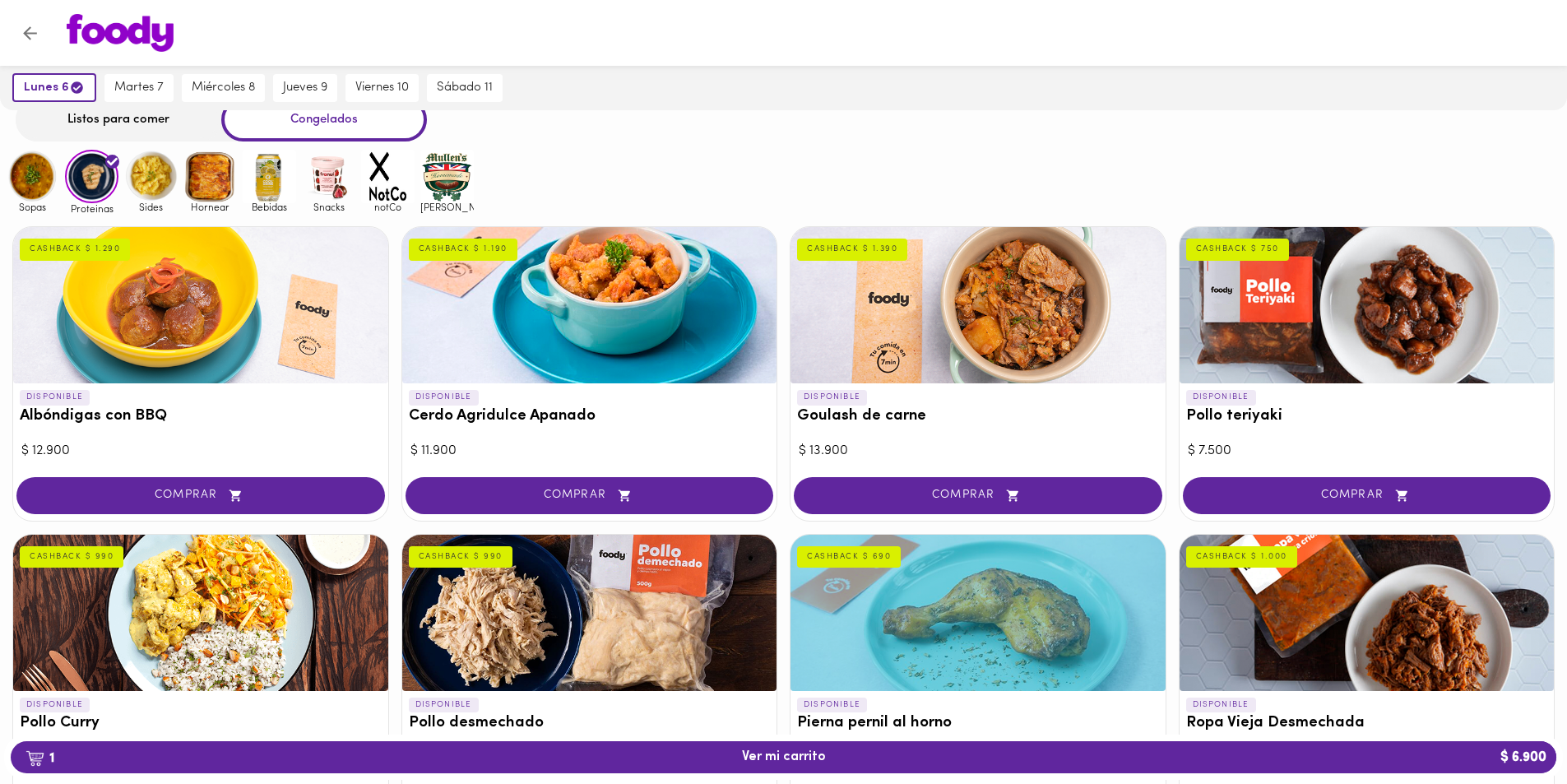
click at [297, 618] on div at bounding box center [201, 612] width 375 height 156
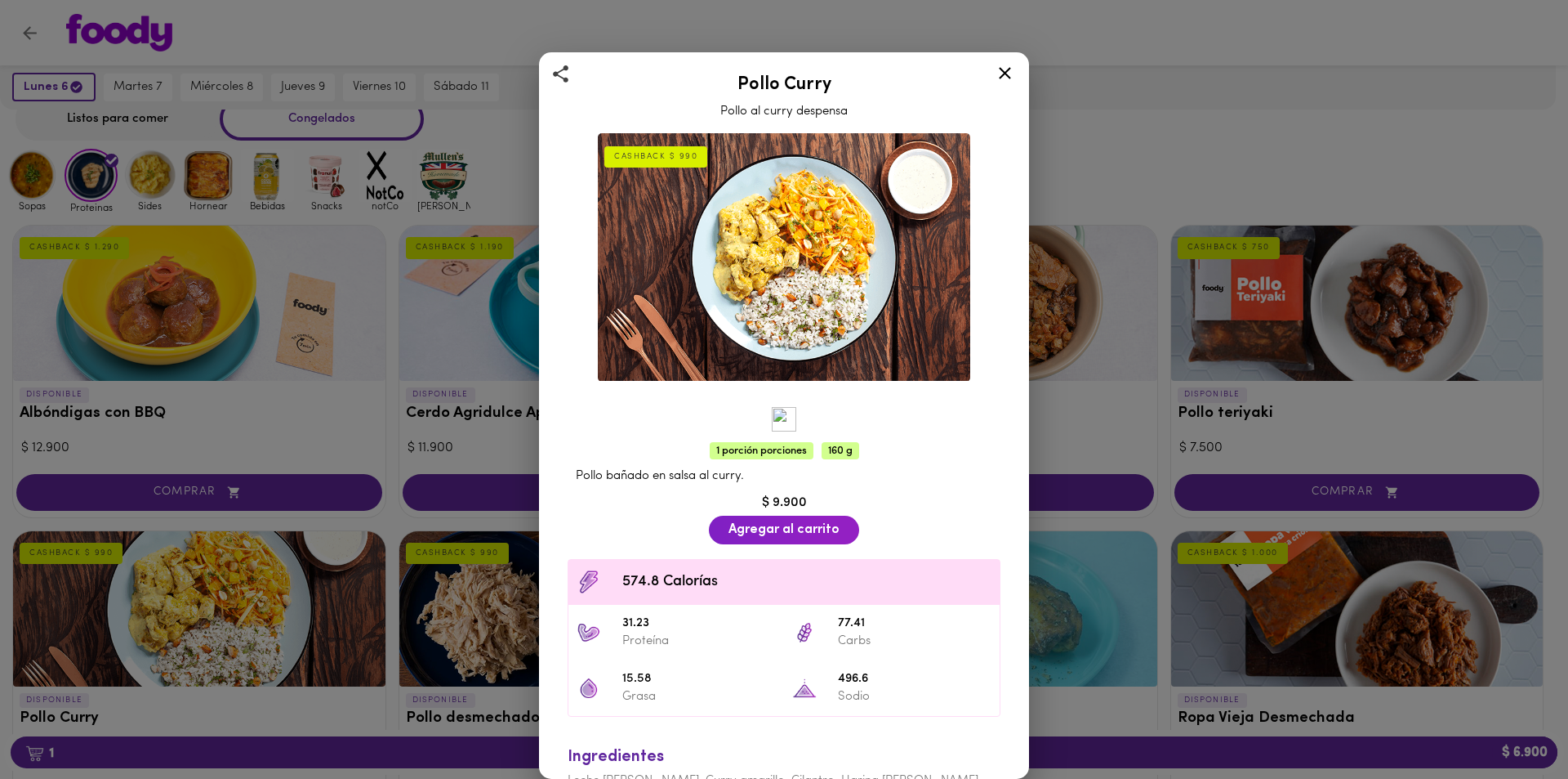
scroll to position [60, 0]
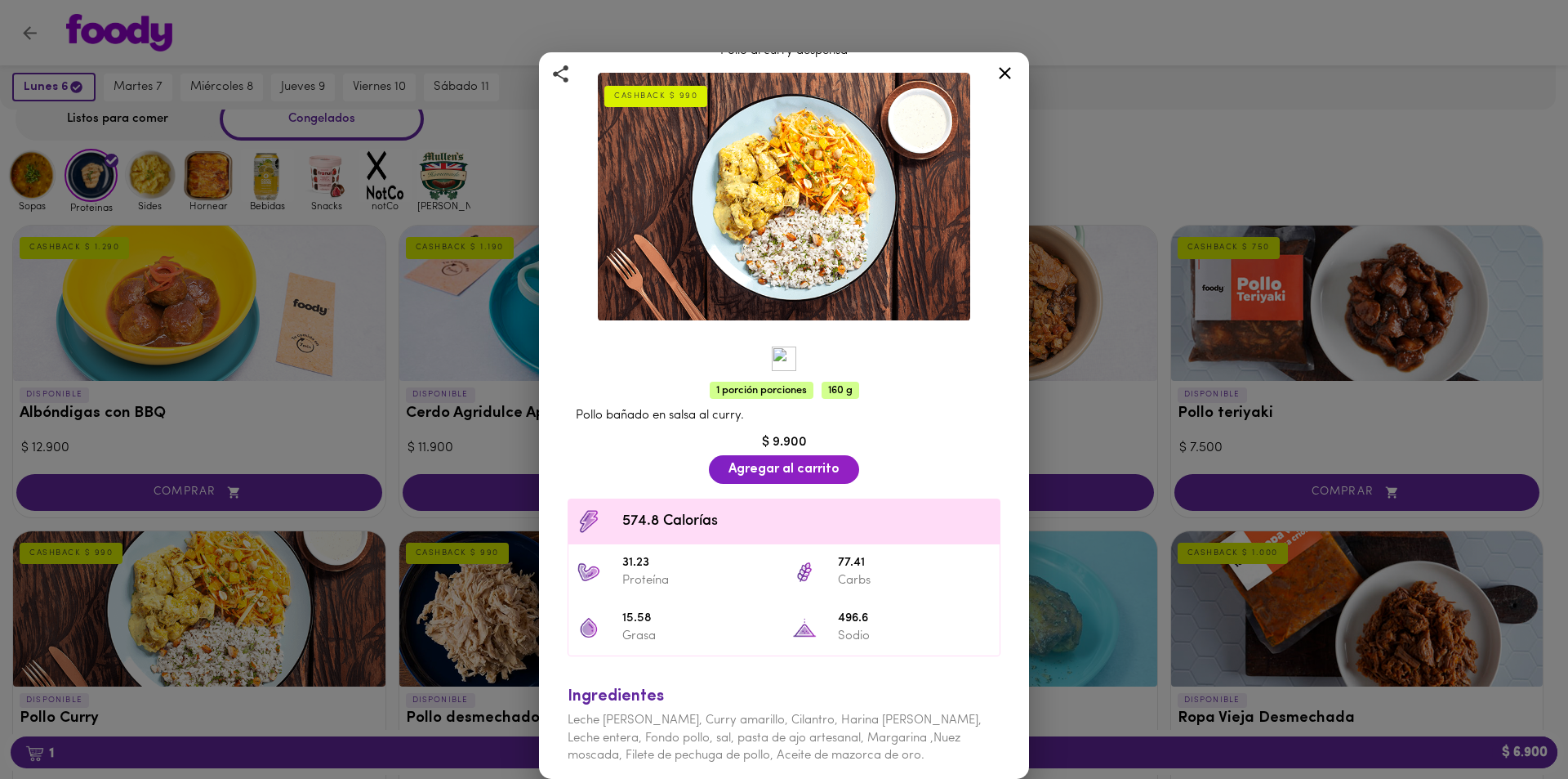
click at [1007, 80] on icon at bounding box center [1006, 73] width 21 height 21
